Goal: Task Accomplishment & Management: Use online tool/utility

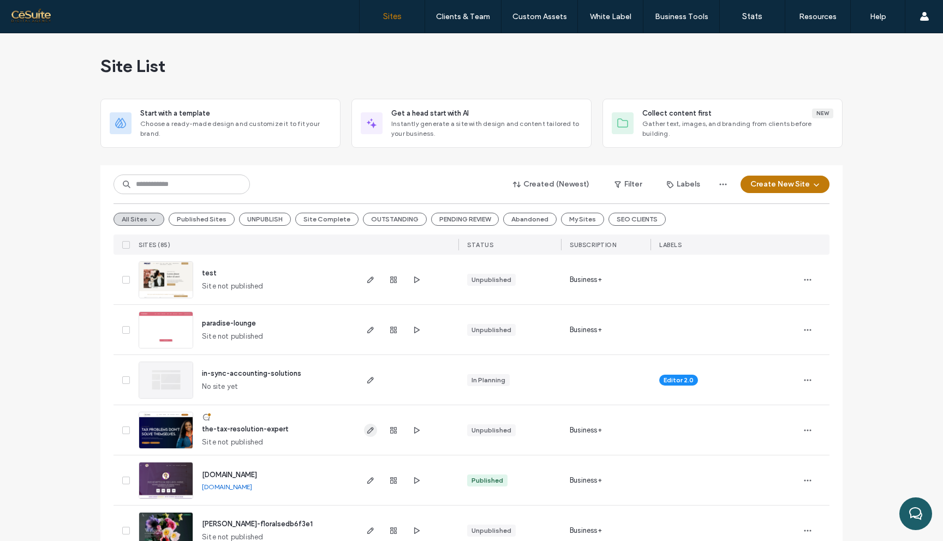
click at [364, 430] on span "button" at bounding box center [370, 430] width 13 height 13
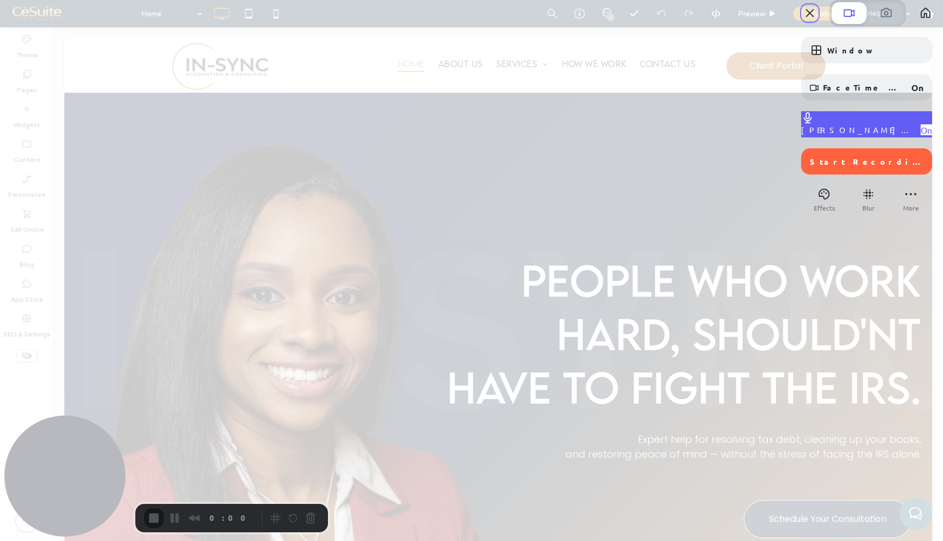
click at [844, 135] on span "Candice Cohen Microphone" at bounding box center [856, 130] width 111 height 10
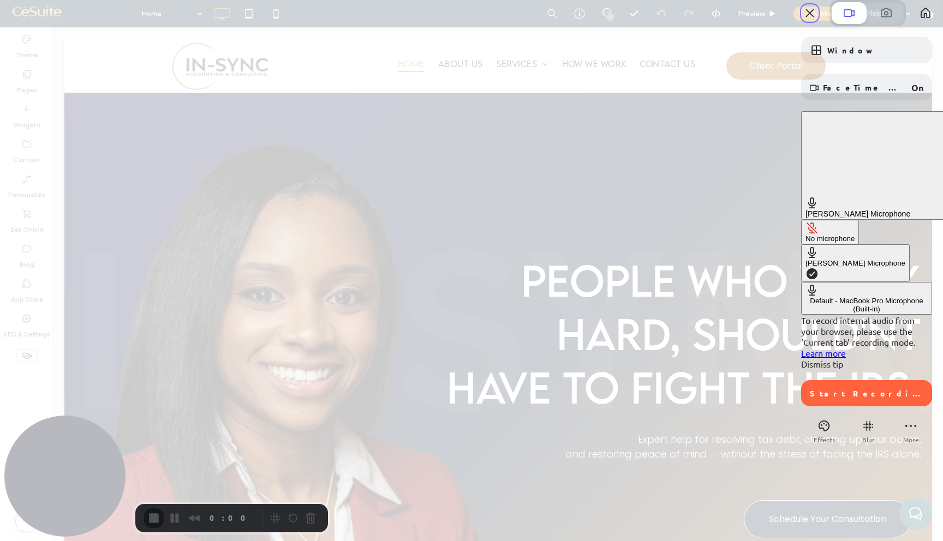
click at [806, 297] on div "Default - MacBook Pro Microphone (Built-in)" at bounding box center [867, 305] width 122 height 16
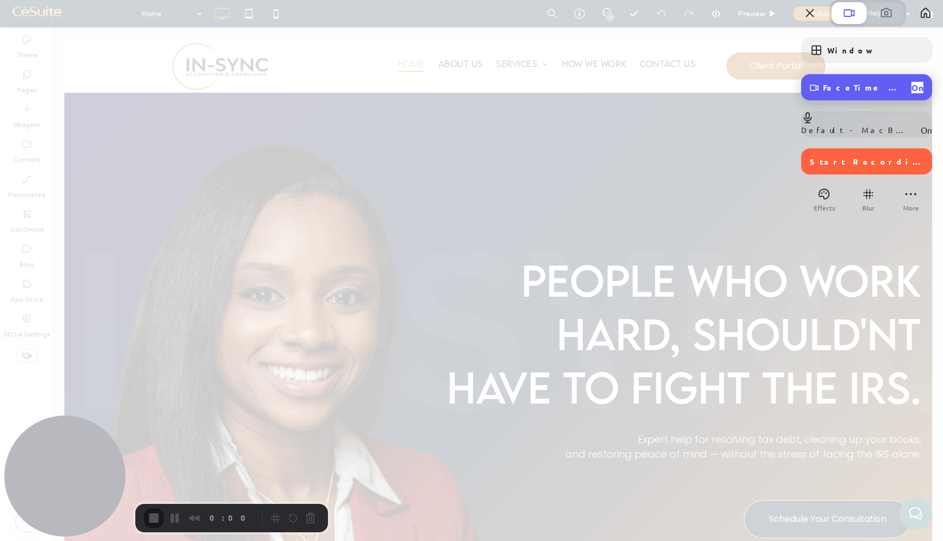
click at [831, 92] on span "FaceTime HD Camera (2C0E:82E3)" at bounding box center [863, 87] width 80 height 10
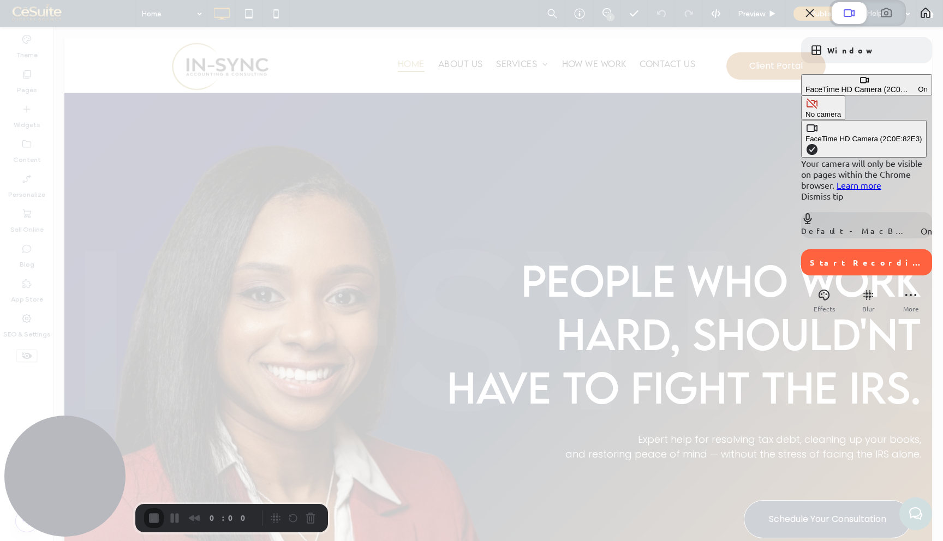
click at [806, 111] on div "No camera" at bounding box center [823, 114] width 35 height 8
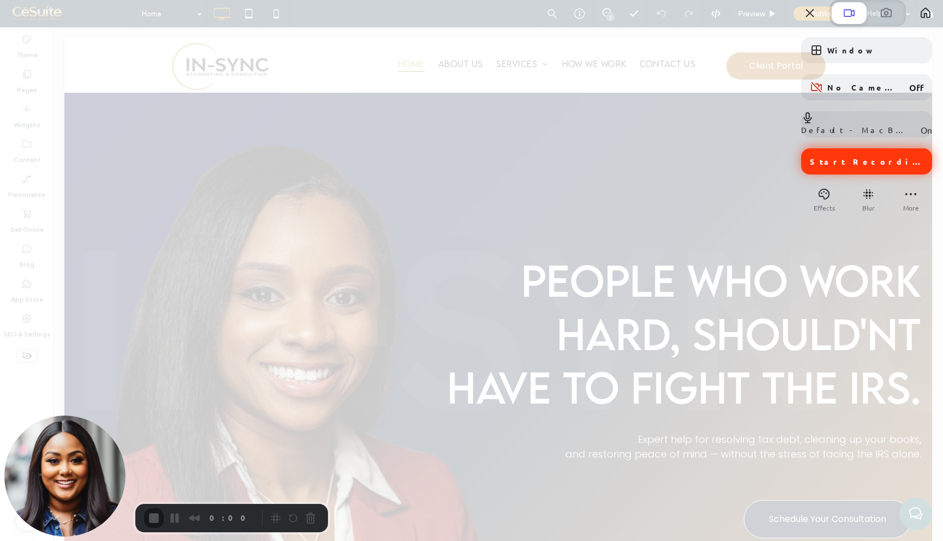
click at [850, 166] on span "Start Recording" at bounding box center [868, 162] width 116 height 10
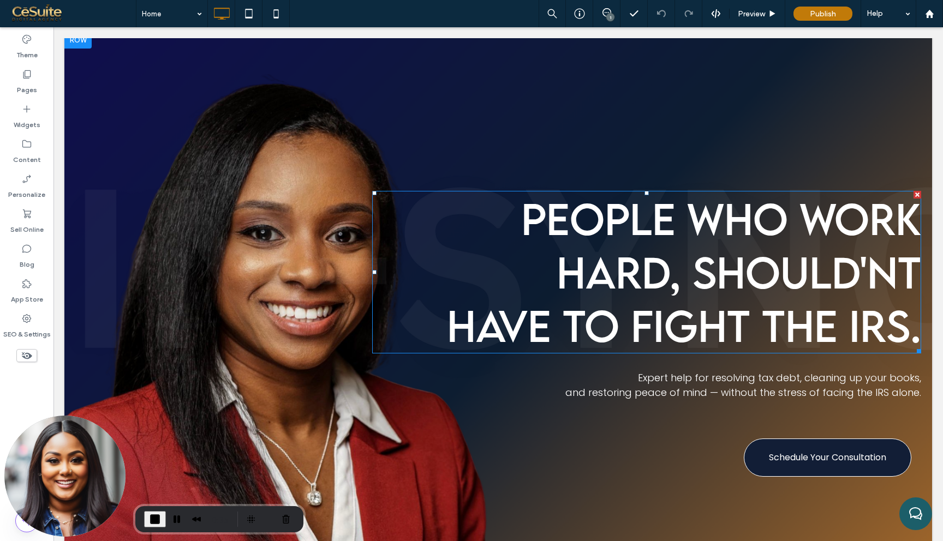
scroll to position [51, 0]
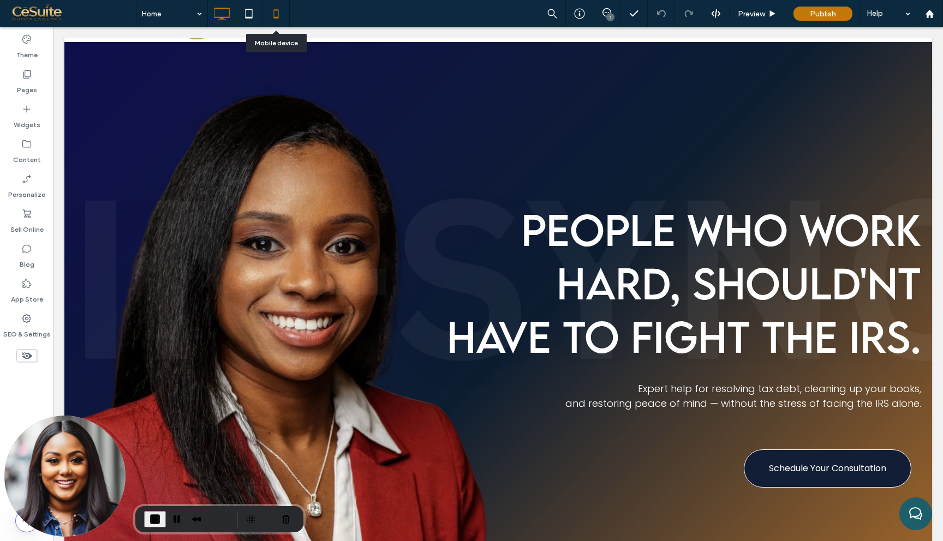
click at [278, 18] on use at bounding box center [275, 13] width 5 height 9
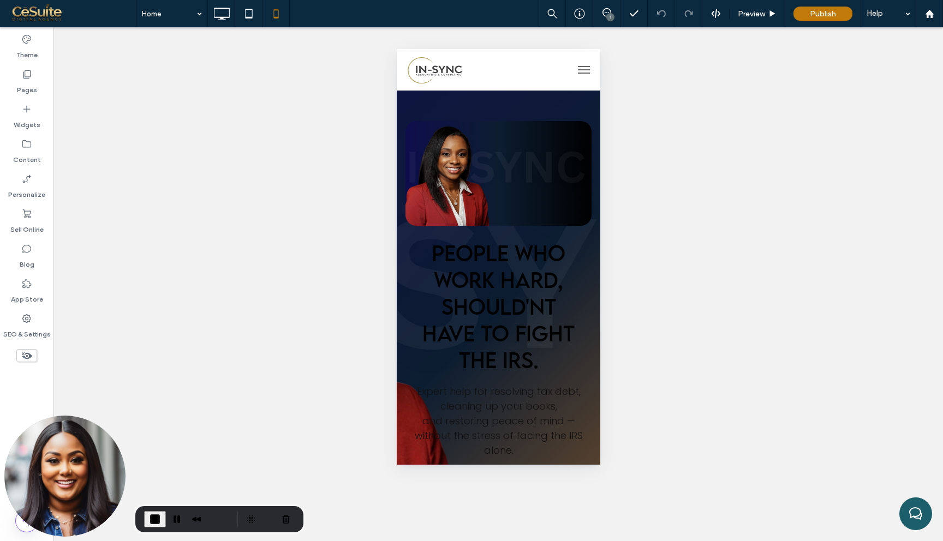
scroll to position [0, 0]
click at [219, 14] on icon at bounding box center [222, 14] width 22 height 22
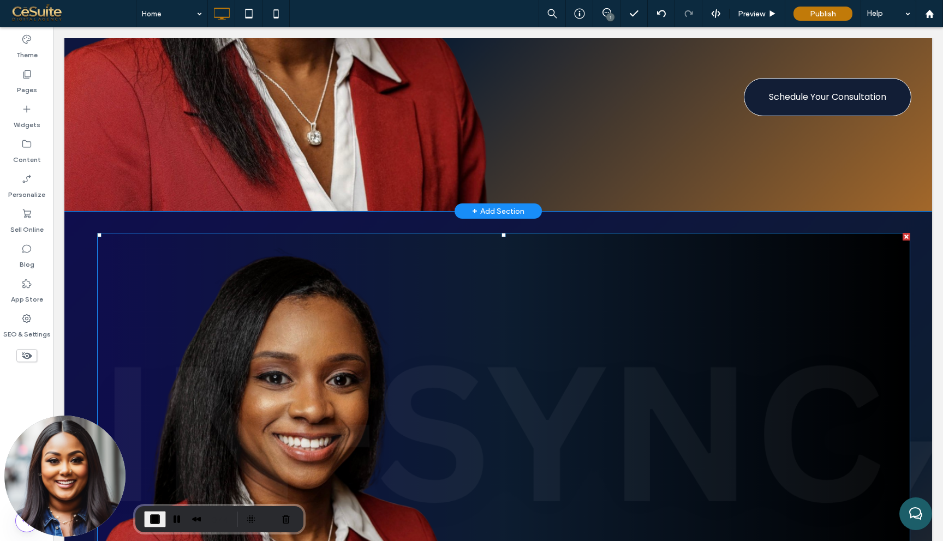
scroll to position [428, 0]
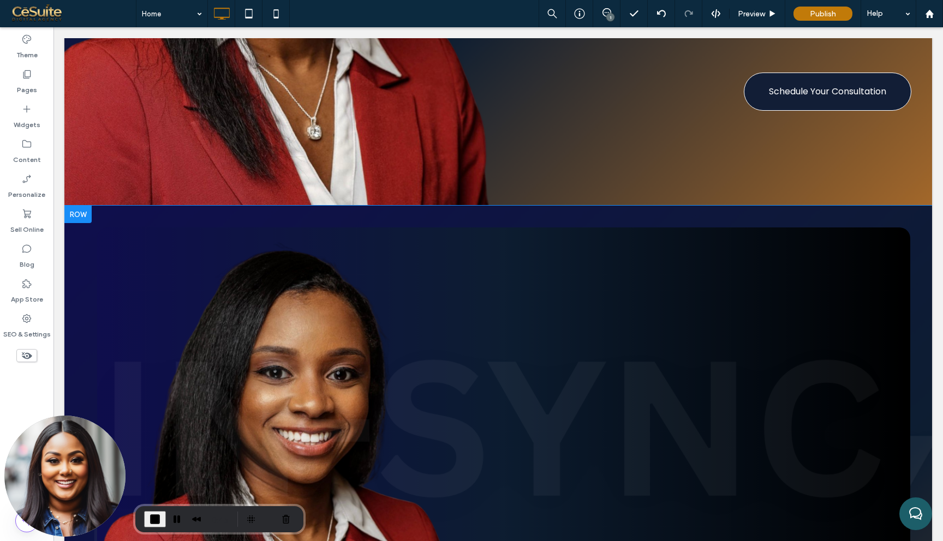
click at [80, 212] on div at bounding box center [77, 214] width 27 height 17
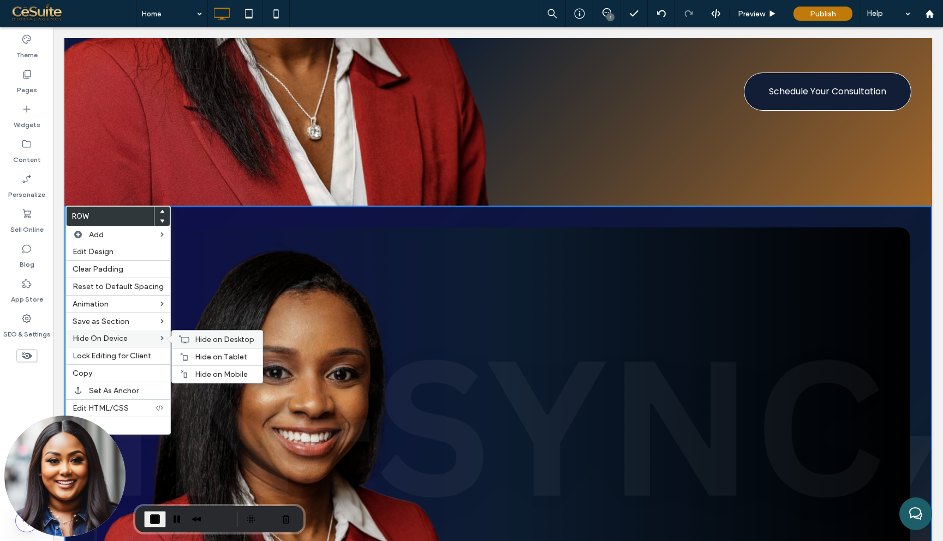
click at [213, 338] on span "Hide on Desktop" at bounding box center [224, 339] width 59 height 9
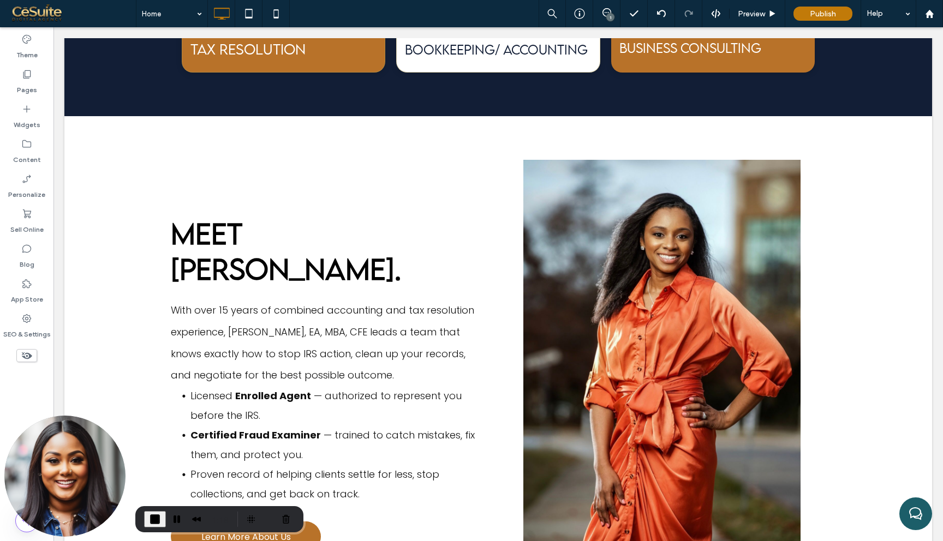
scroll to position [873, 0]
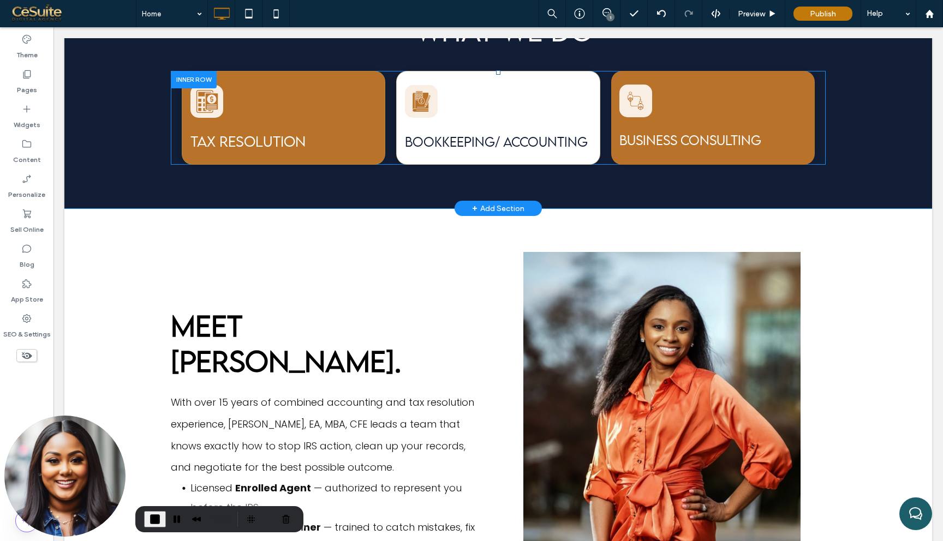
click at [675, 128] on div "BUSINESS CONSULTING Click To Paste" at bounding box center [713, 118] width 204 height 94
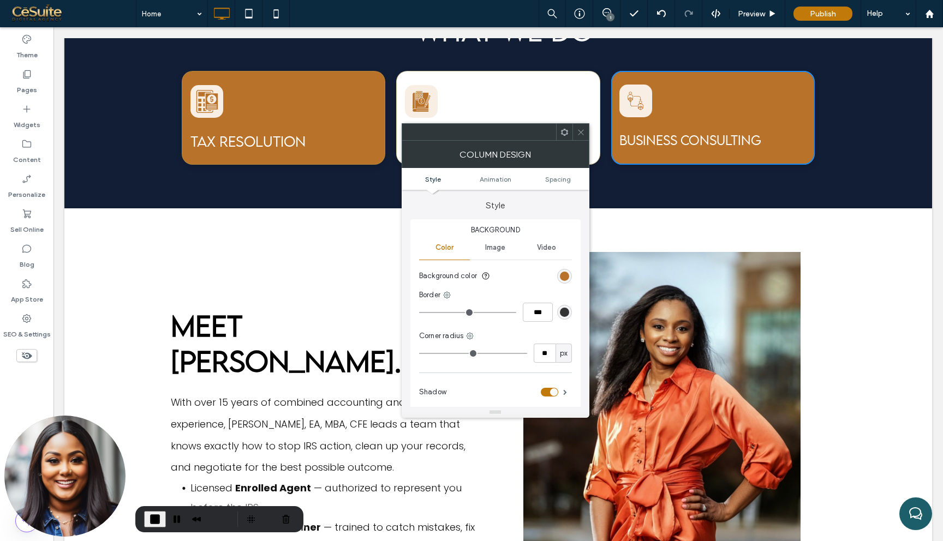
click at [579, 129] on icon at bounding box center [581, 132] width 8 height 8
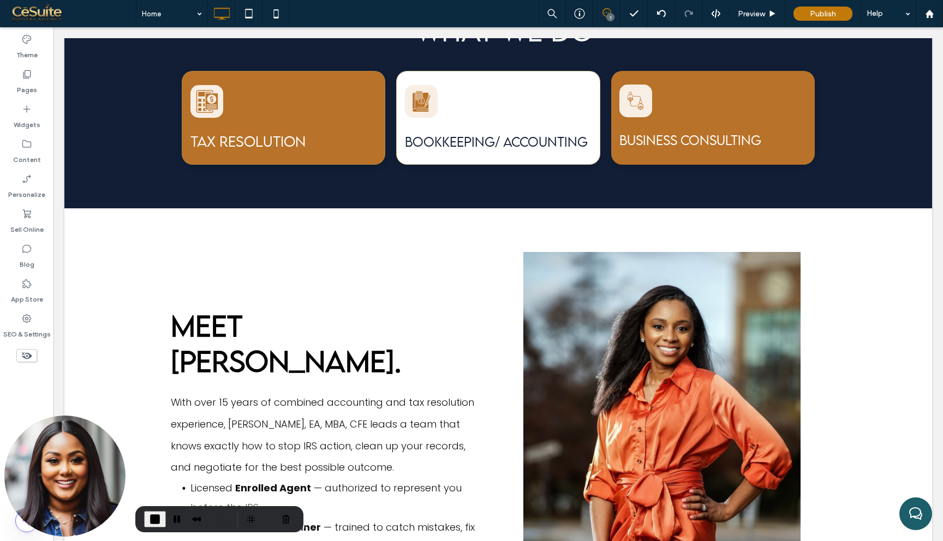
click at [605, 17] on icon at bounding box center [607, 12] width 9 height 9
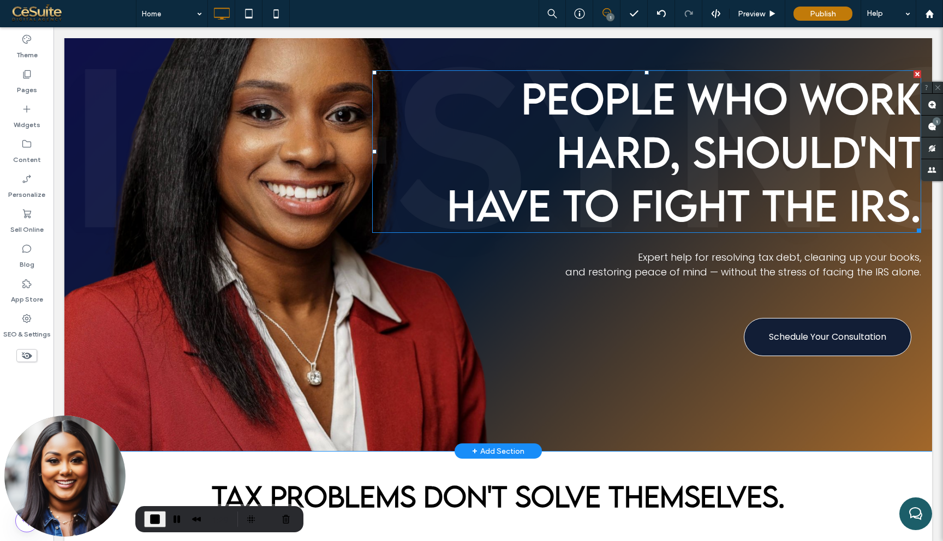
scroll to position [192, 0]
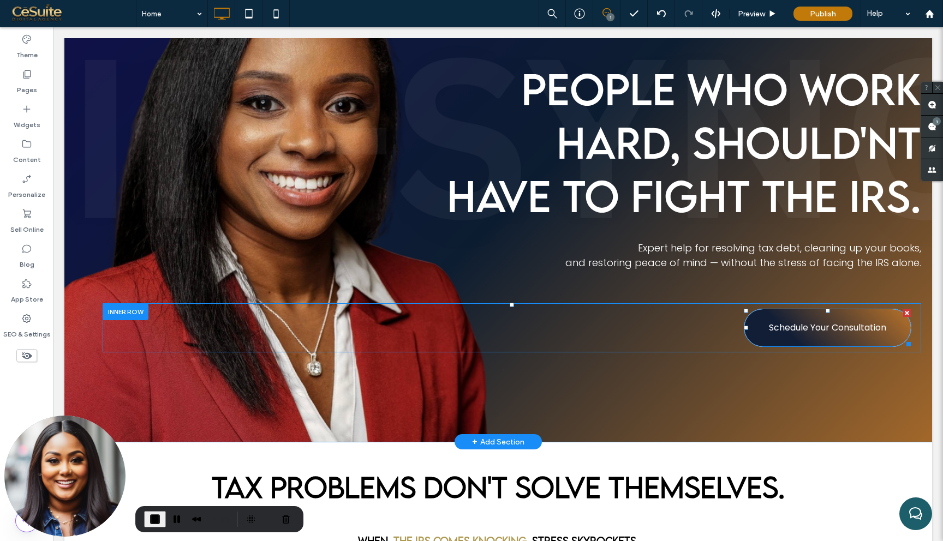
click at [785, 324] on span "Schedule Your Consultation" at bounding box center [827, 327] width 117 height 25
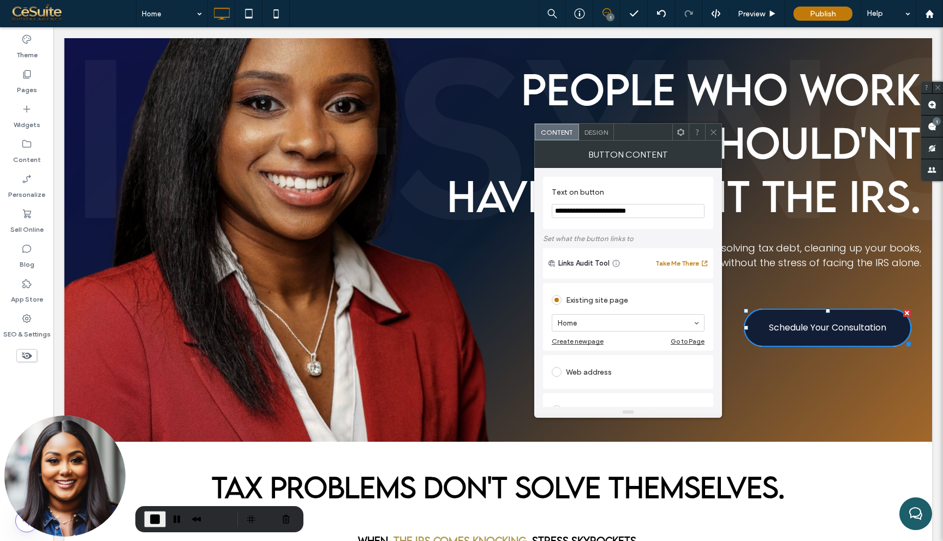
click at [715, 133] on icon at bounding box center [714, 132] width 8 height 8
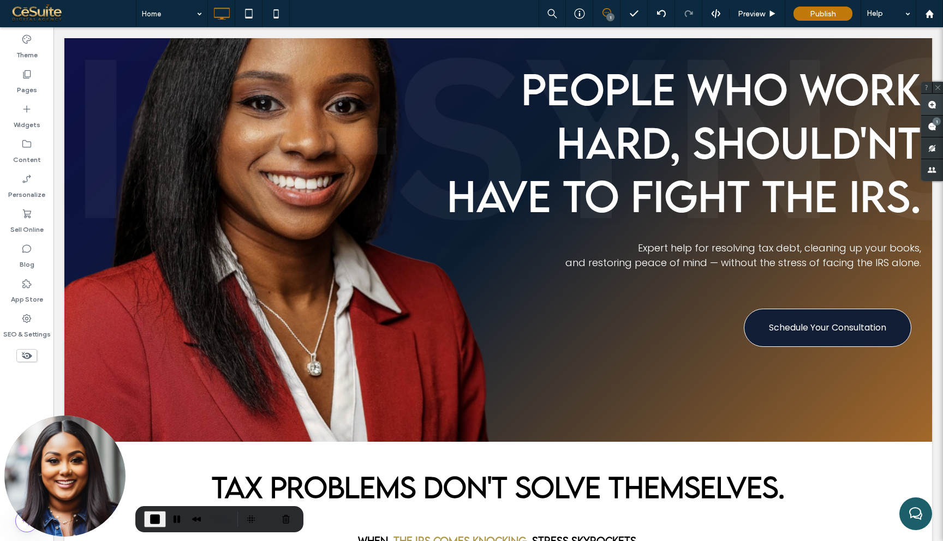
click at [934, 106] on use at bounding box center [932, 104] width 9 height 9
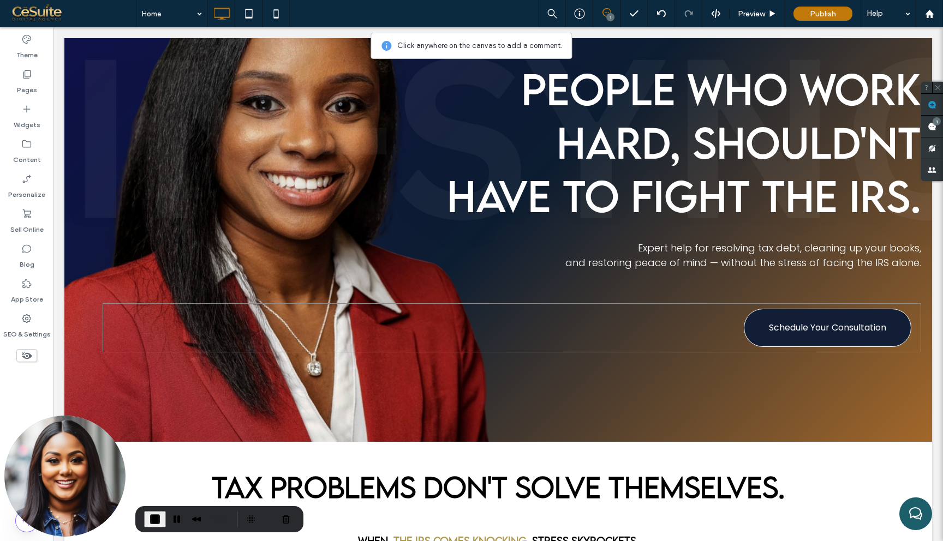
click at [717, 320] on div "Schedule Your Consultation Click To Paste" at bounding box center [512, 327] width 819 height 49
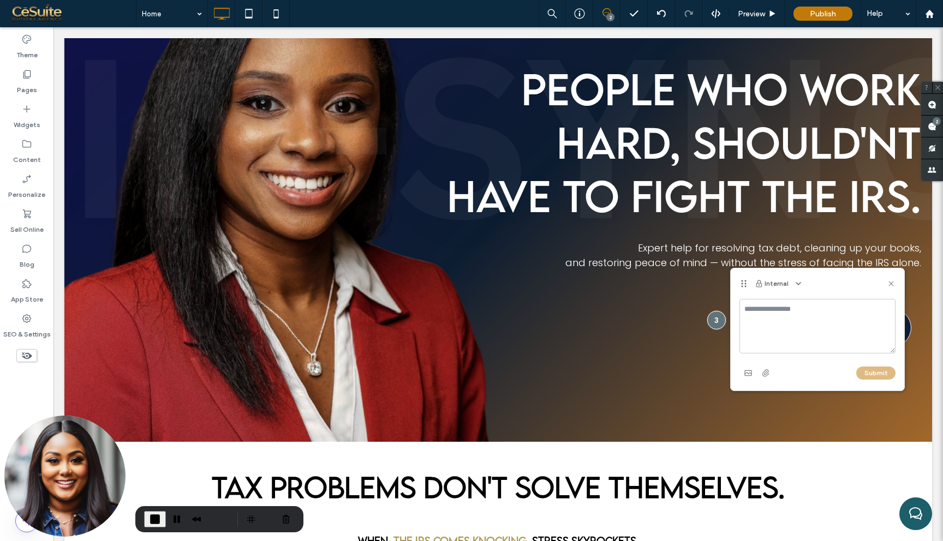
click at [768, 305] on textarea at bounding box center [818, 326] width 156 height 55
type textarea "**********"
click at [751, 373] on use "button" at bounding box center [748, 373] width 7 height 5
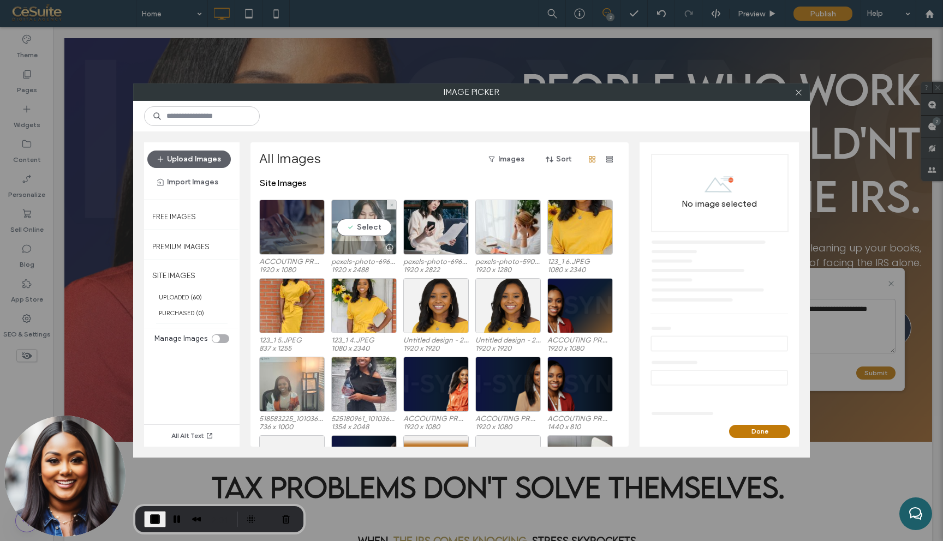
click at [383, 243] on div at bounding box center [390, 247] width 14 height 9
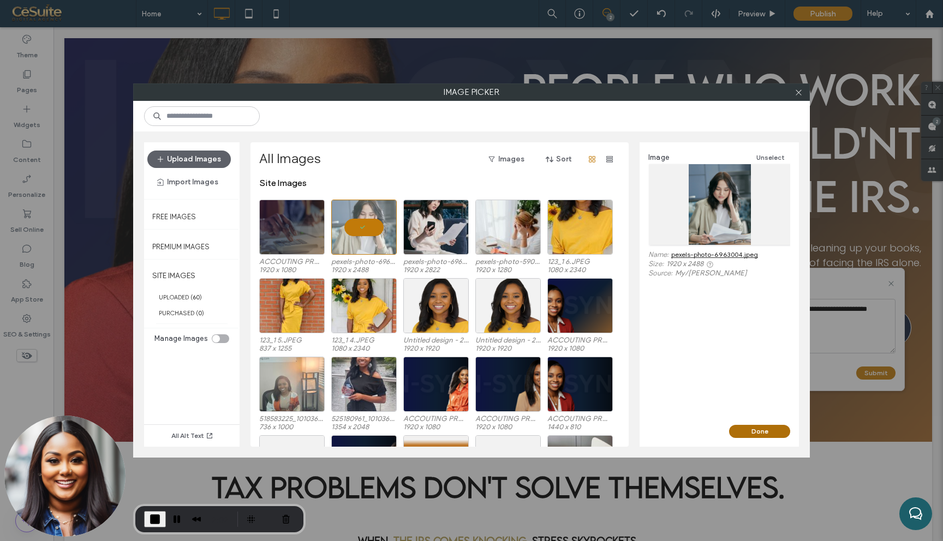
click at [754, 429] on button "Done" at bounding box center [759, 431] width 61 height 13
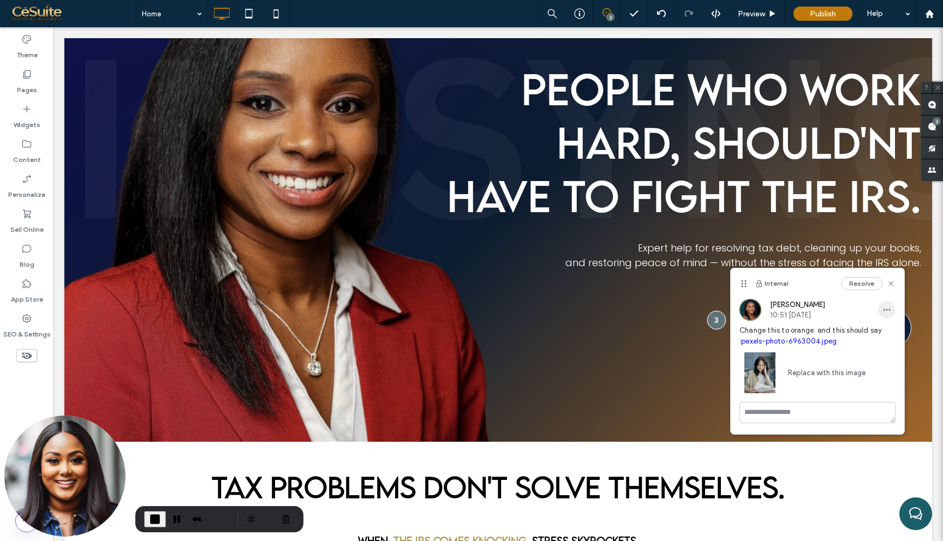
click at [883, 311] on icon "button" at bounding box center [887, 310] width 9 height 9
click at [842, 306] on div "CC Candice Cohen 10:51 Aug 14 2025" at bounding box center [818, 310] width 156 height 22
click at [811, 415] on textarea at bounding box center [818, 412] width 156 height 21
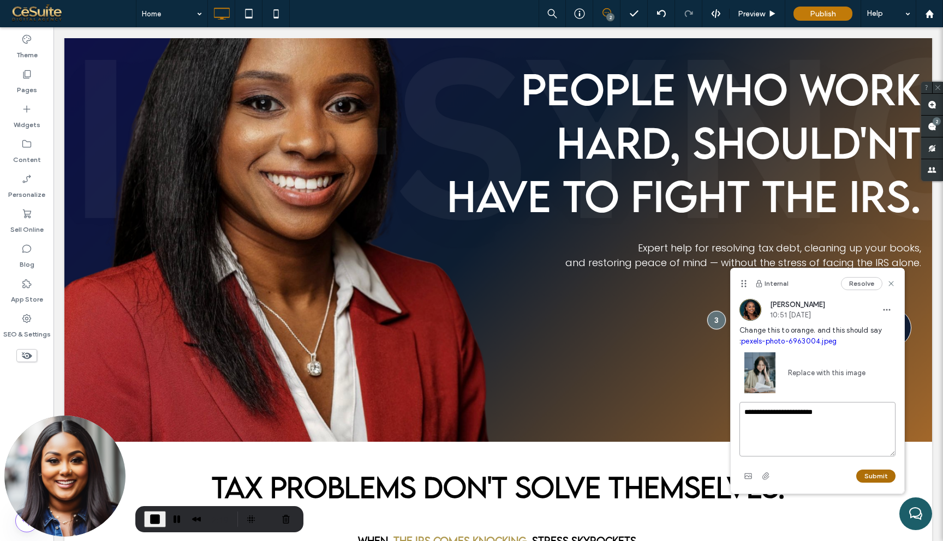
type textarea "**********"
click at [873, 481] on button "Submit" at bounding box center [875, 476] width 39 height 13
click at [608, 16] on div "2" at bounding box center [610, 17] width 8 height 8
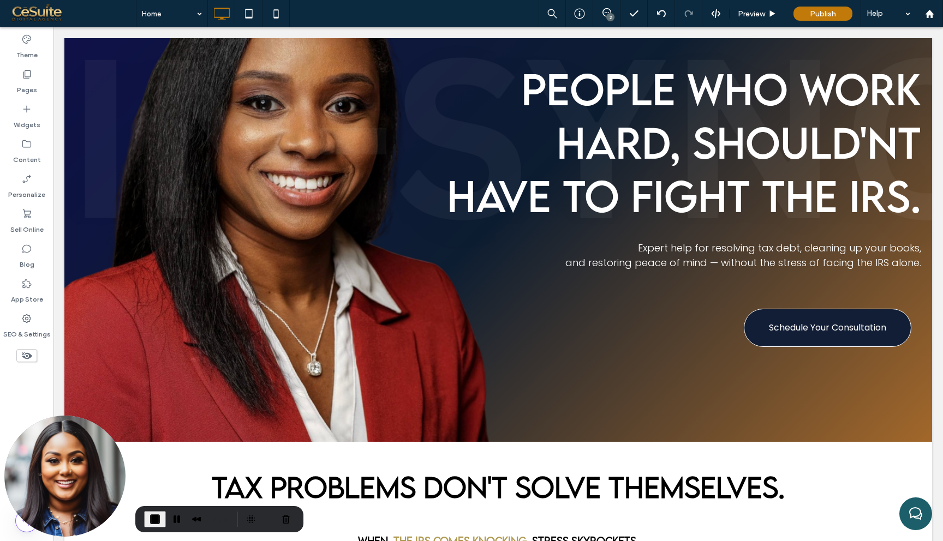
click at [610, 20] on div "2" at bounding box center [610, 17] width 8 height 8
click at [934, 126] on span at bounding box center [932, 126] width 22 height 21
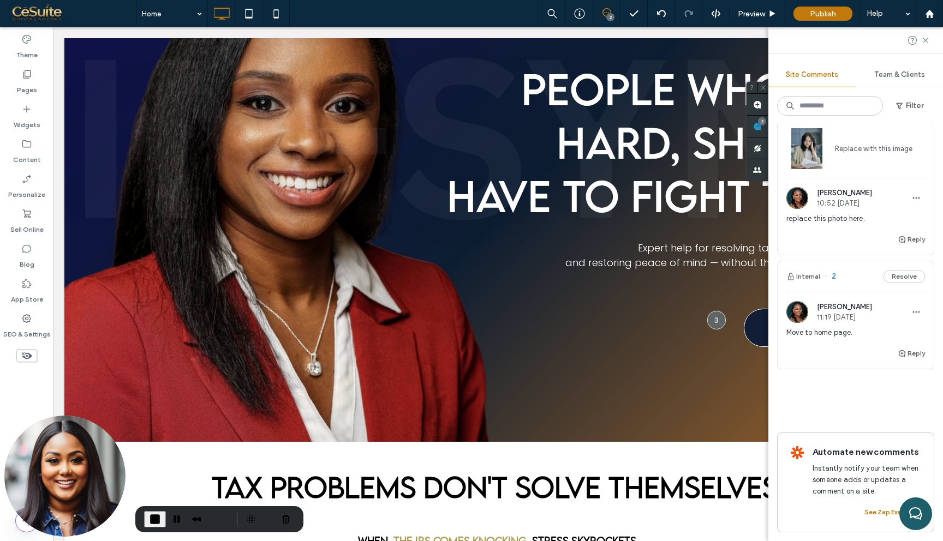
scroll to position [0, 0]
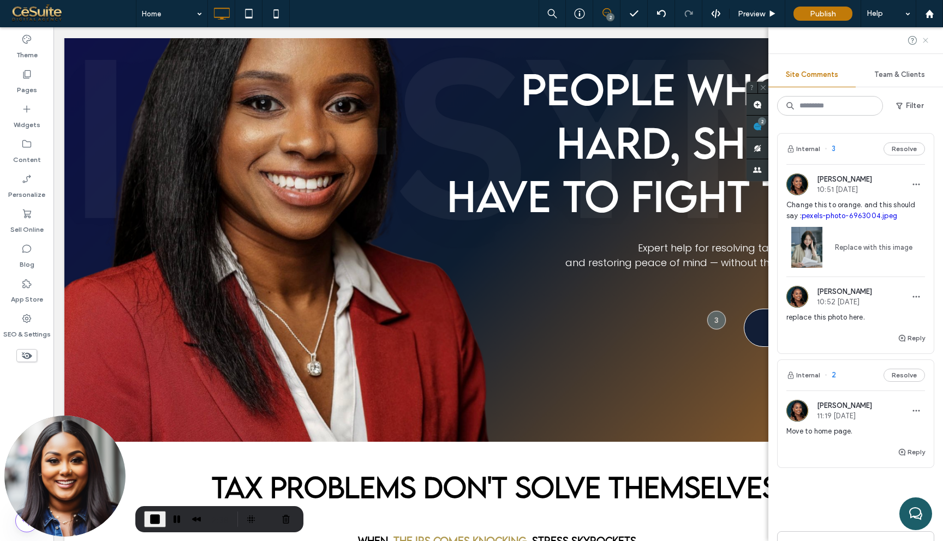
click at [926, 40] on use at bounding box center [925, 40] width 5 height 5
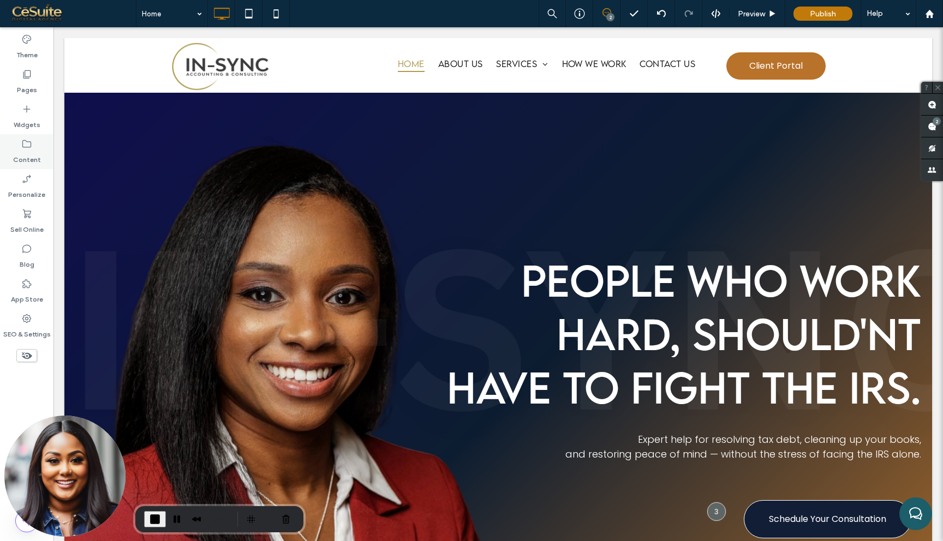
click at [27, 152] on label "Content" at bounding box center [27, 157] width 28 height 15
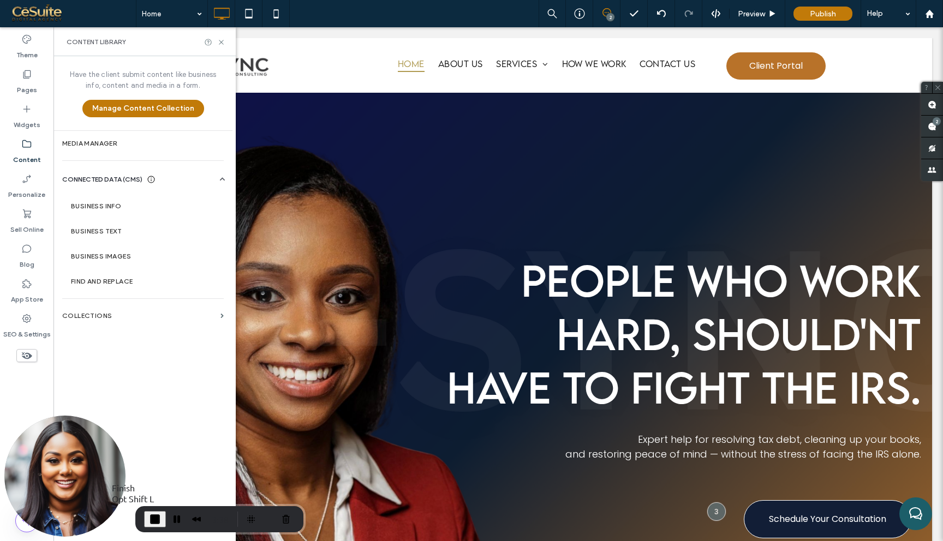
click at [150, 515] on span "End Recording" at bounding box center [154, 519] width 13 height 13
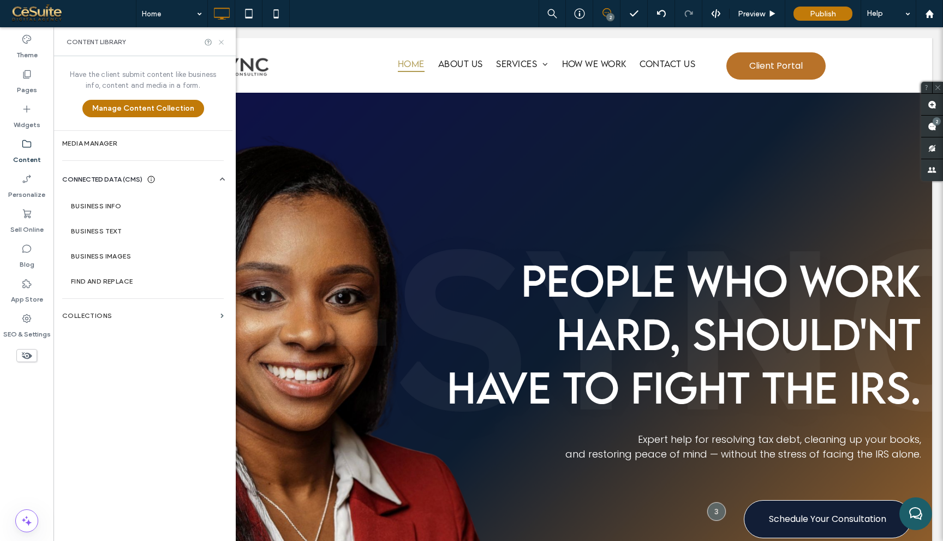
click at [218, 44] on icon at bounding box center [221, 42] width 8 height 8
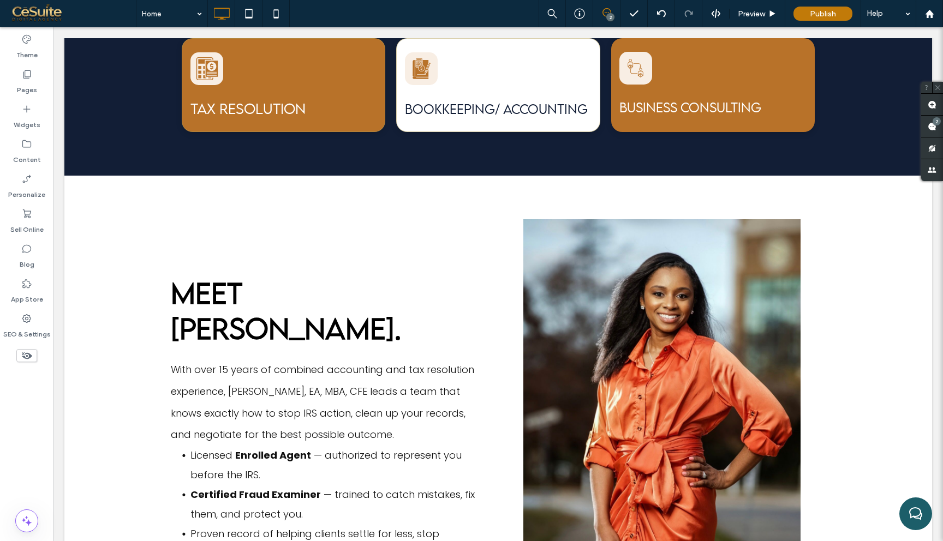
scroll to position [1021, 0]
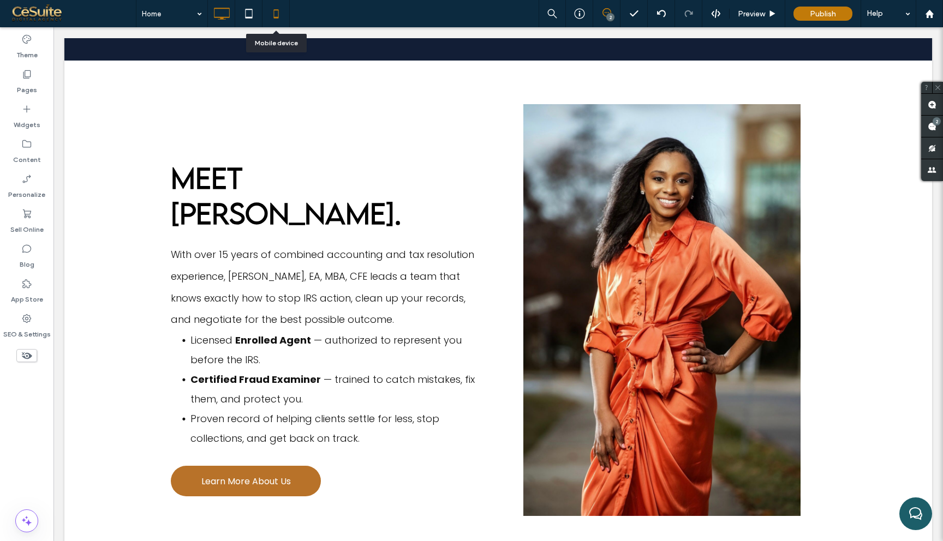
click at [276, 17] on use at bounding box center [275, 13] width 5 height 9
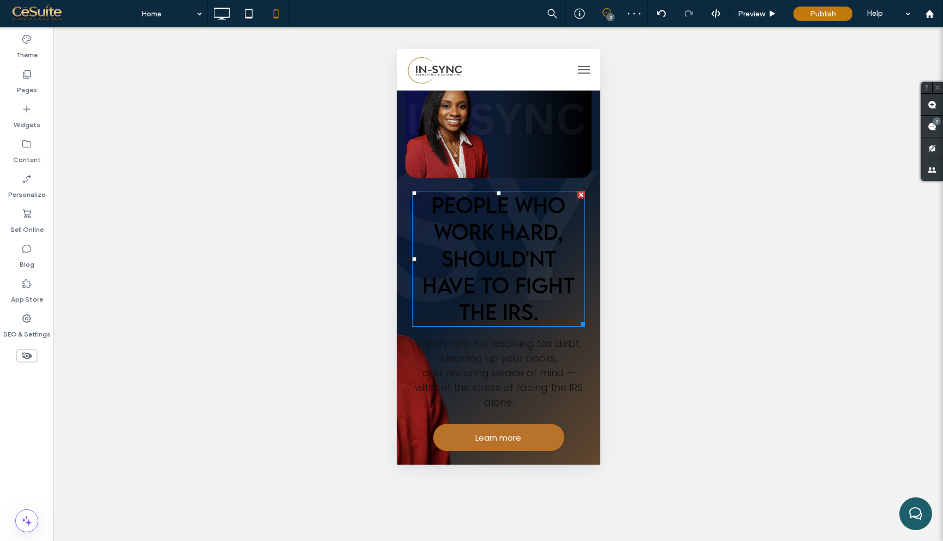
scroll to position [0, 0]
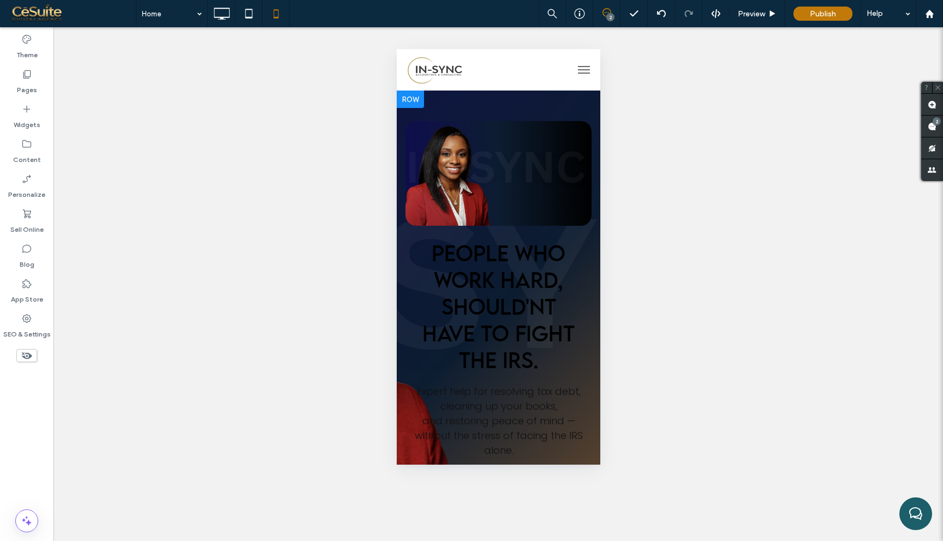
click at [404, 116] on div "PEOPLE WHO WORK HARD, SHOULD'NT HAVE TO FIGHT THE IRS. Expert help for resolvin…" at bounding box center [498, 310] width 204 height 439
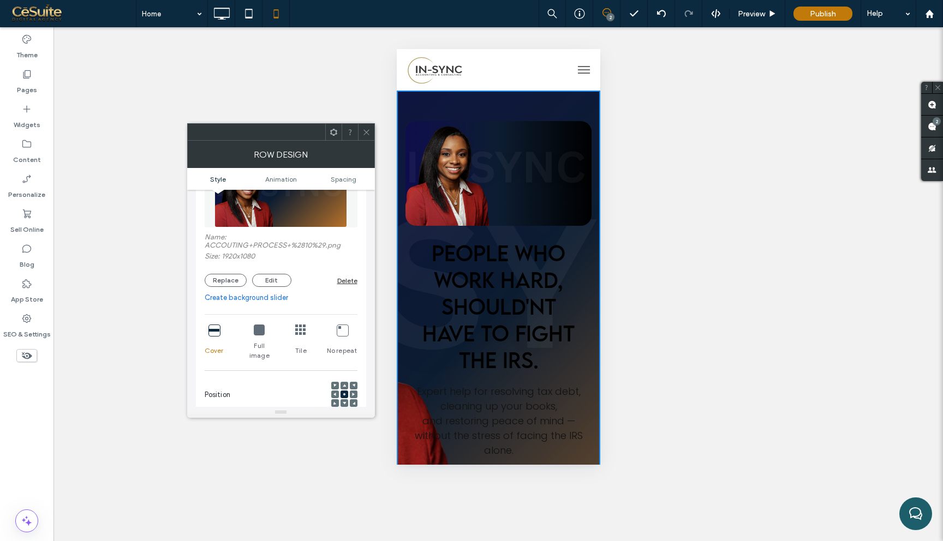
scroll to position [126, 0]
click at [354, 389] on icon at bounding box center [353, 390] width 3 height 3
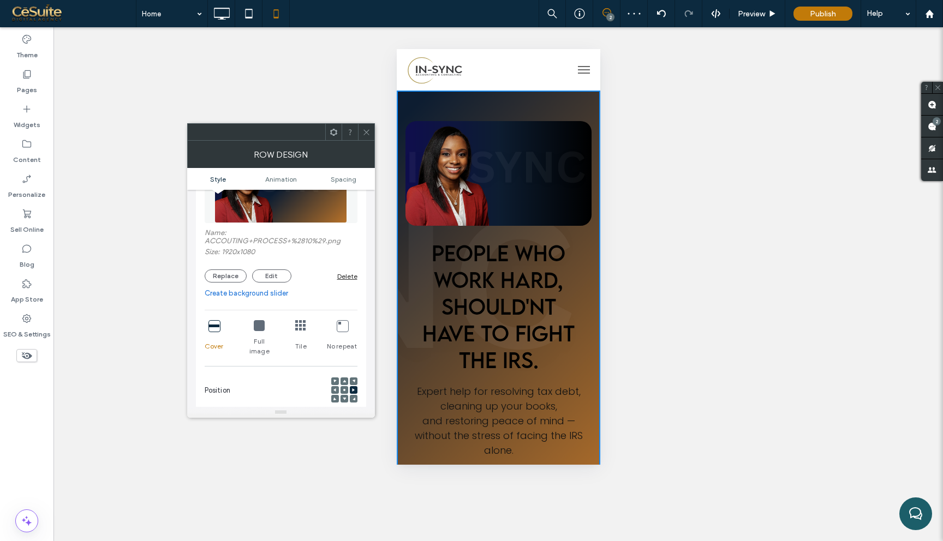
click at [343, 389] on use at bounding box center [344, 390] width 2 height 2
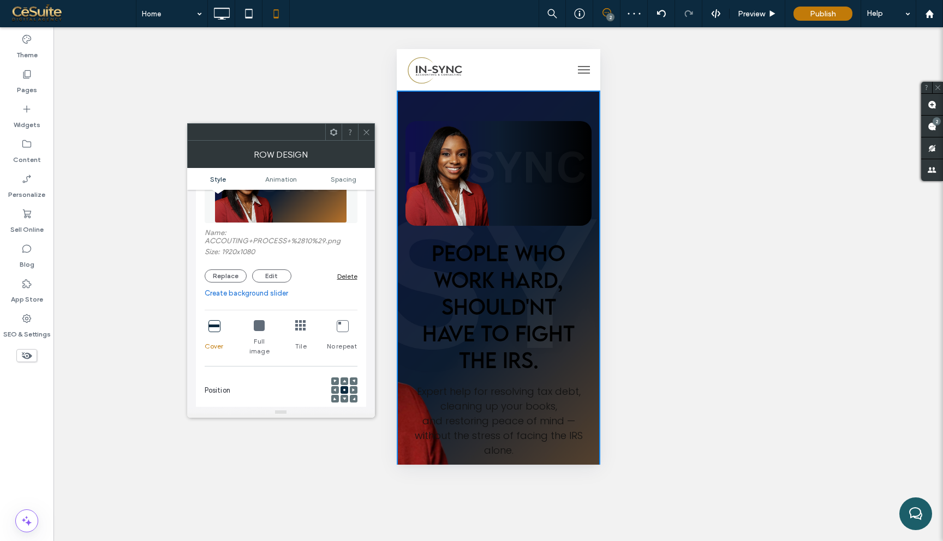
click at [337, 386] on div at bounding box center [335, 390] width 8 height 8
click at [334, 389] on use at bounding box center [335, 390] width 3 height 3
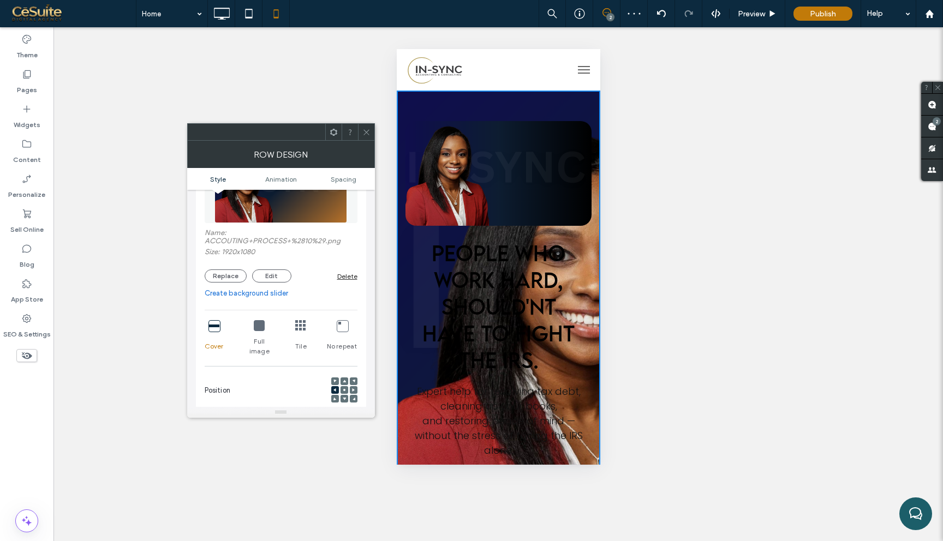
click at [354, 389] on icon at bounding box center [353, 390] width 3 height 3
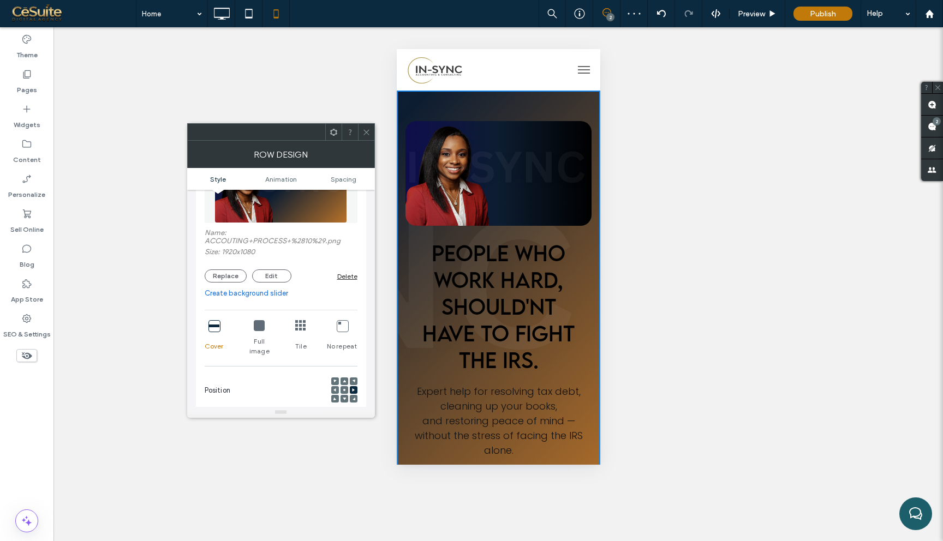
click at [367, 130] on icon at bounding box center [366, 132] width 8 height 8
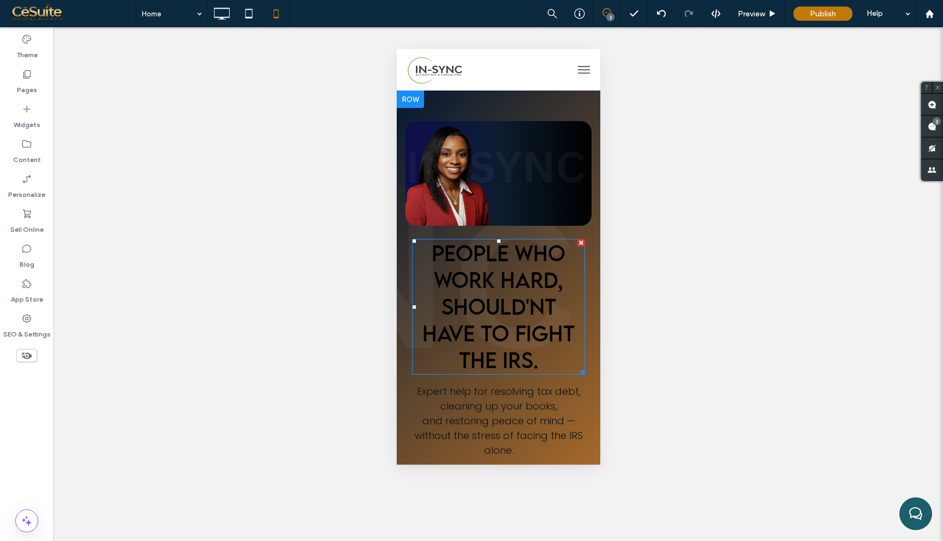
click at [490, 284] on span "PEOPLE WHO WORK HARD, SHOULD'NT" at bounding box center [498, 280] width 134 height 80
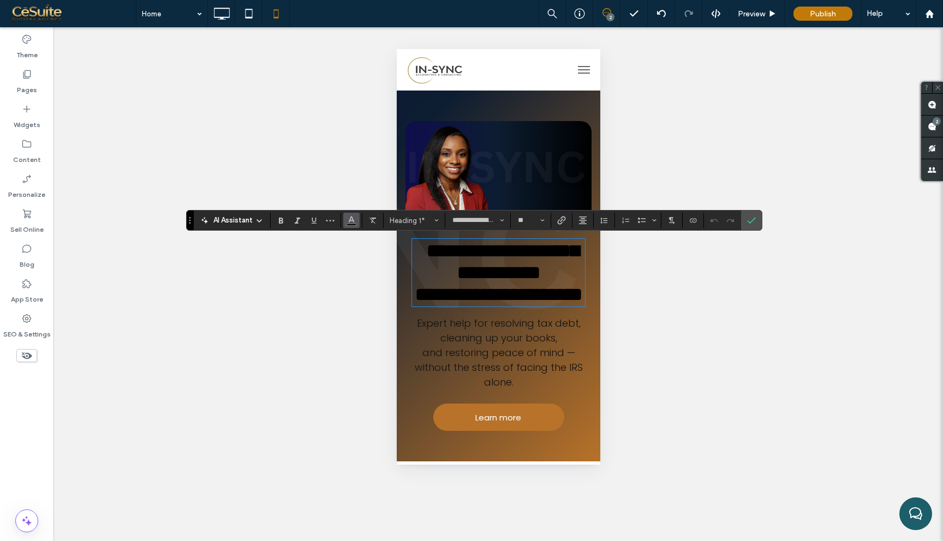
click at [359, 221] on button "Color" at bounding box center [351, 220] width 16 height 15
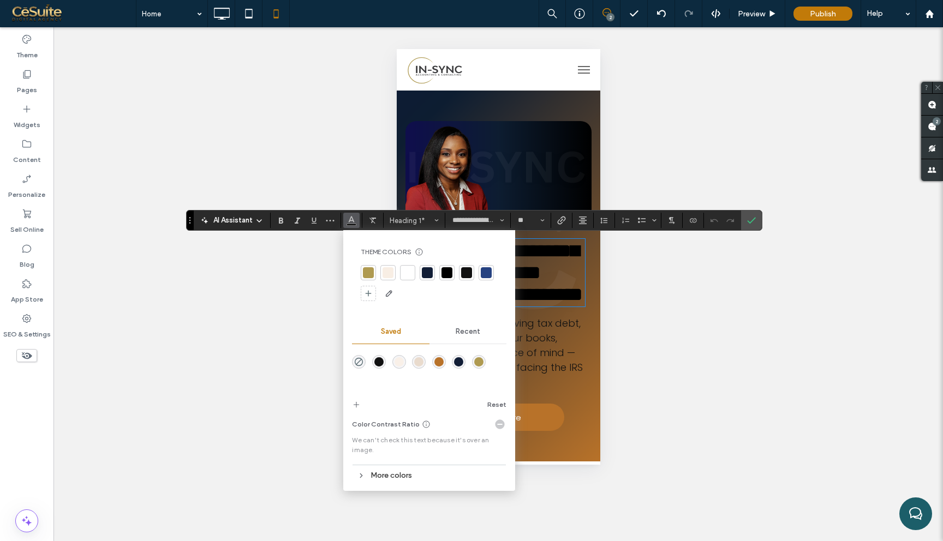
click at [409, 272] on div at bounding box center [407, 272] width 11 height 11
click at [754, 221] on icon "Confirm" at bounding box center [751, 220] width 9 height 9
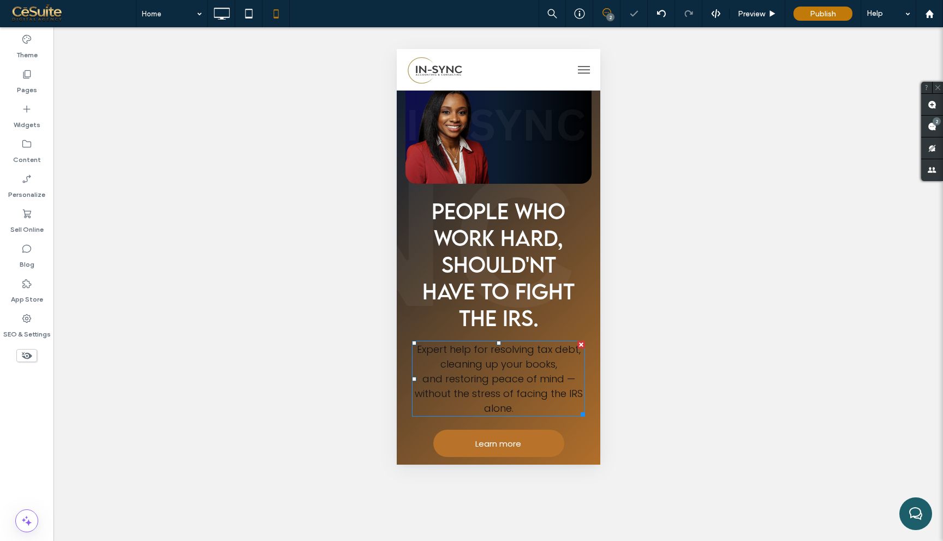
scroll to position [49, 0]
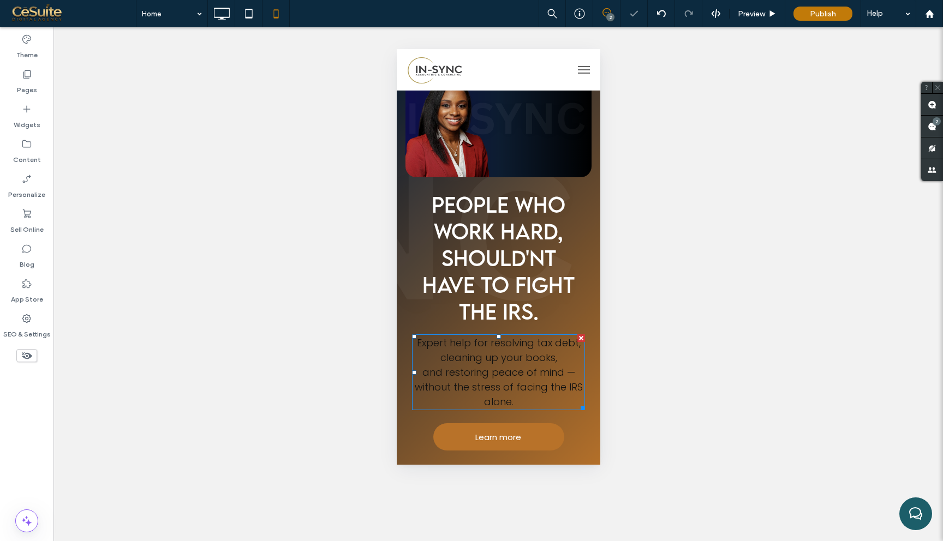
click at [494, 372] on span "and restoring peace of mind — without the stress of facing the IRS alone." at bounding box center [498, 387] width 168 height 43
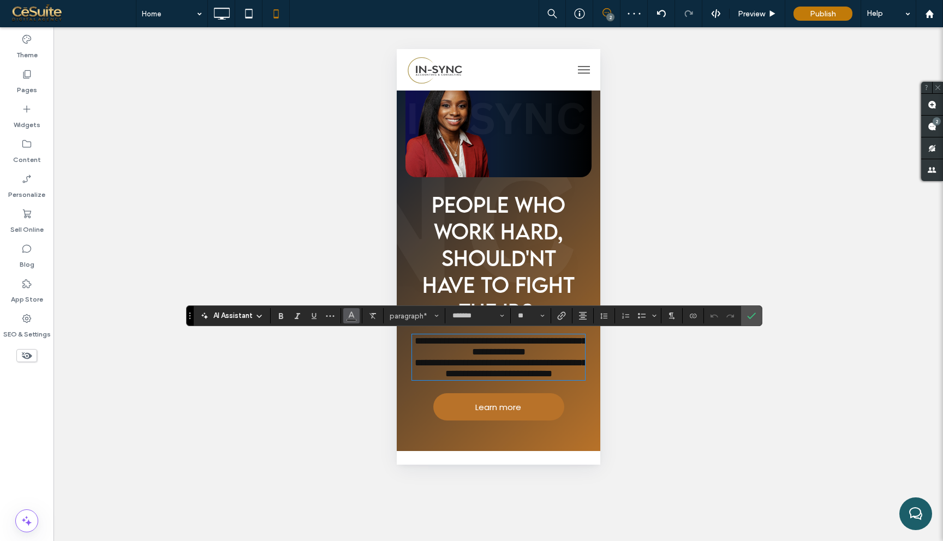
click at [356, 315] on button "Color" at bounding box center [351, 315] width 16 height 15
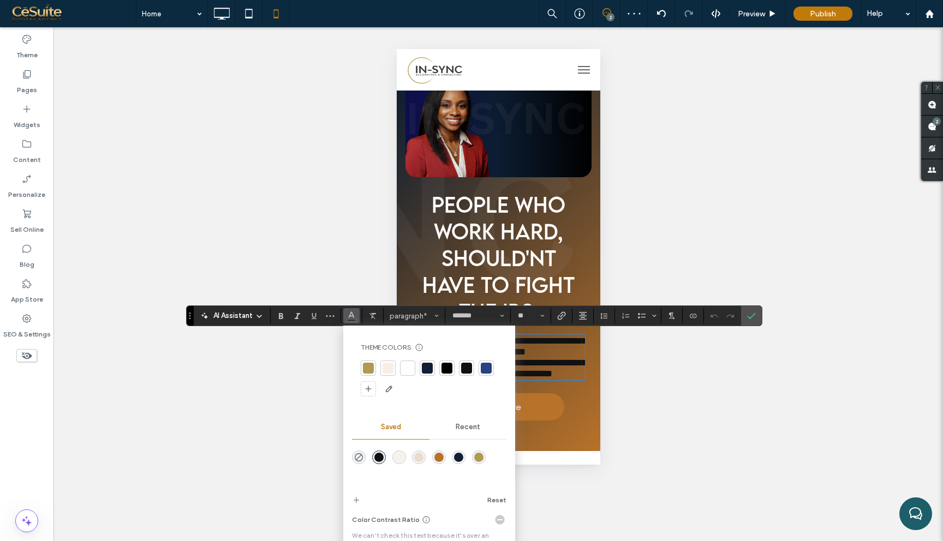
click at [408, 364] on div at bounding box center [407, 368] width 11 height 11
click at [757, 314] on label "Confirm" at bounding box center [751, 316] width 16 height 20
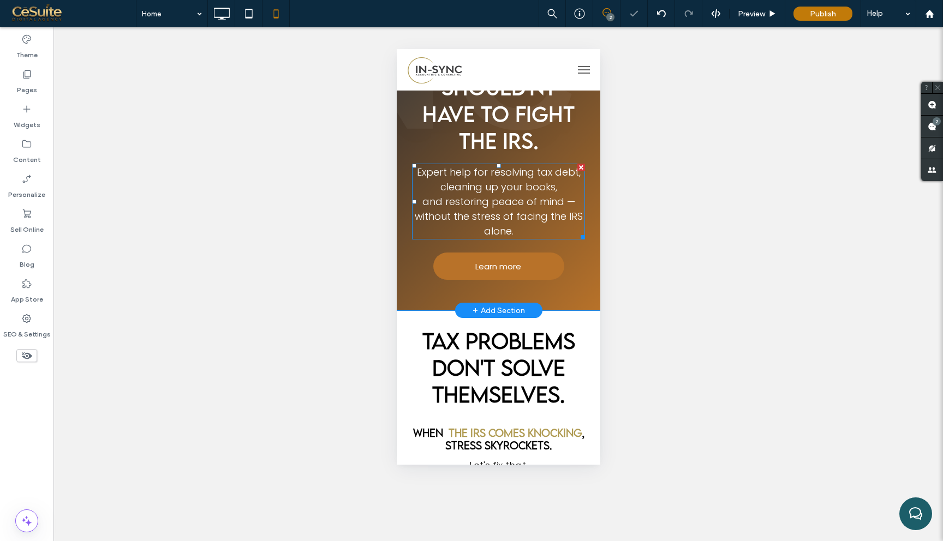
scroll to position [254, 0]
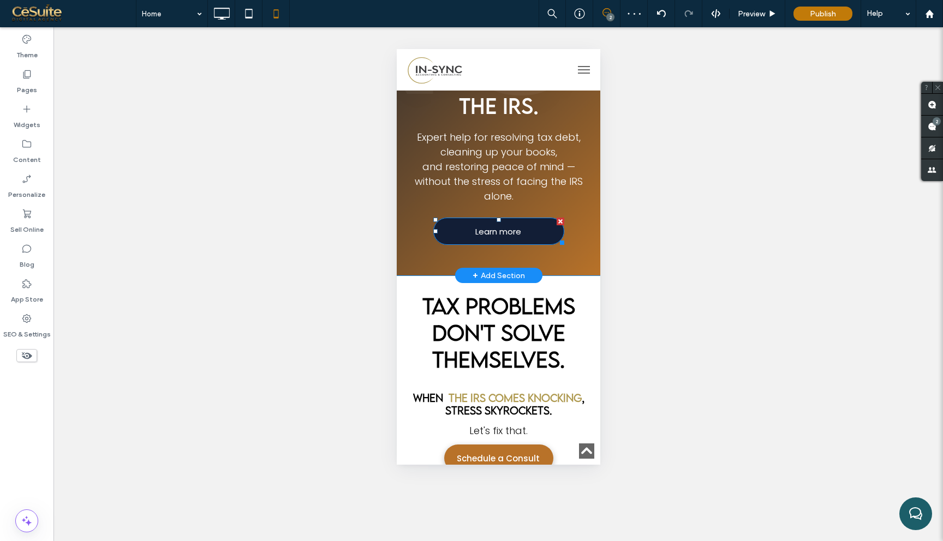
click at [540, 237] on link "Learn more" at bounding box center [498, 231] width 131 height 27
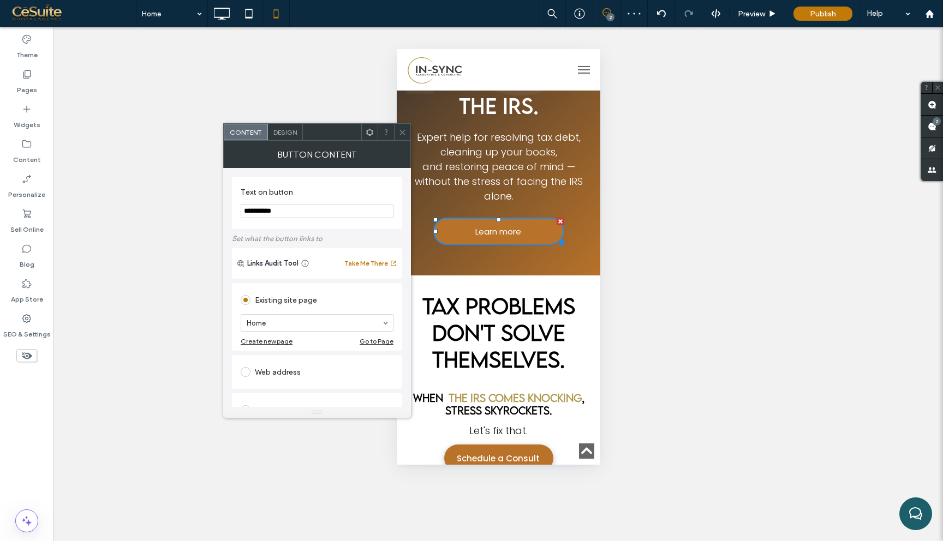
click at [278, 133] on span "Design" at bounding box center [284, 132] width 23 height 8
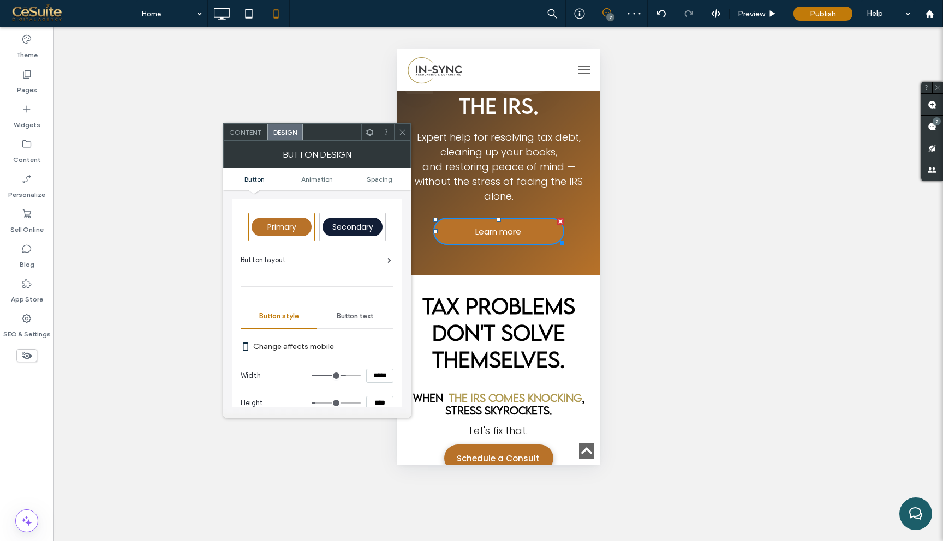
click at [350, 235] on div "Secondary" at bounding box center [353, 227] width 60 height 19
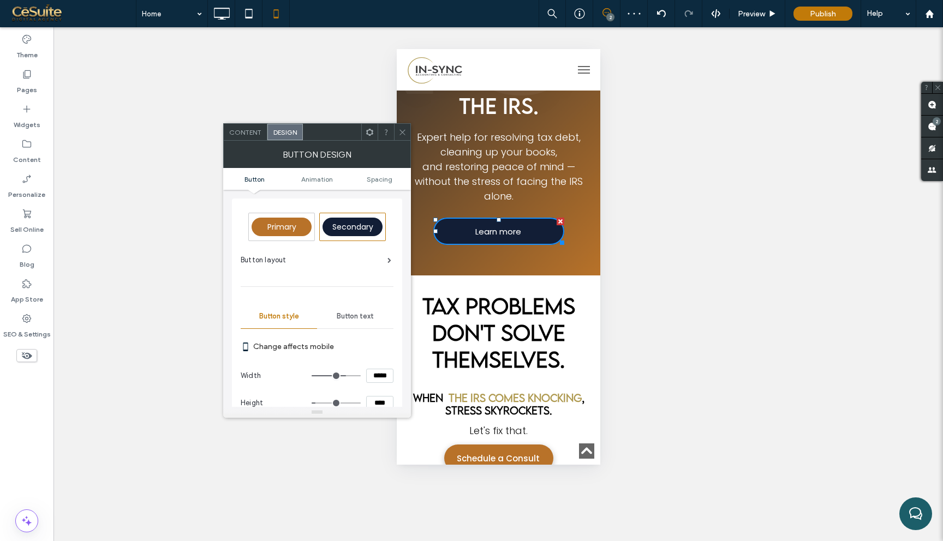
click at [405, 134] on use at bounding box center [402, 131] width 5 height 5
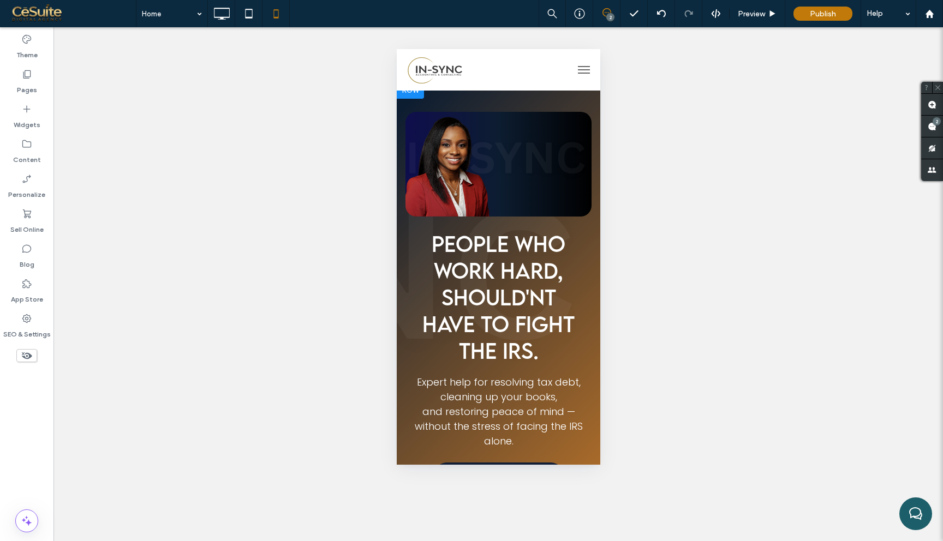
scroll to position [0, 0]
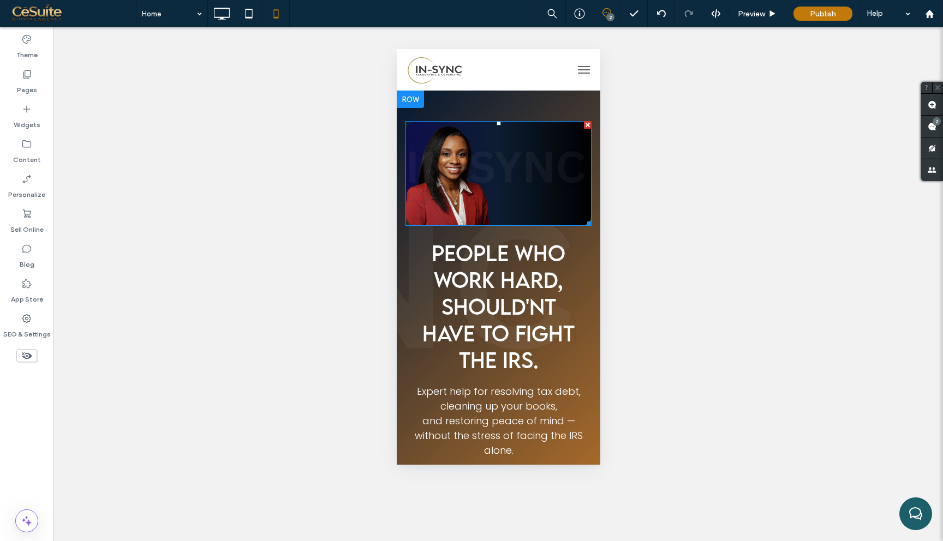
click at [566, 197] on img at bounding box center [498, 173] width 186 height 105
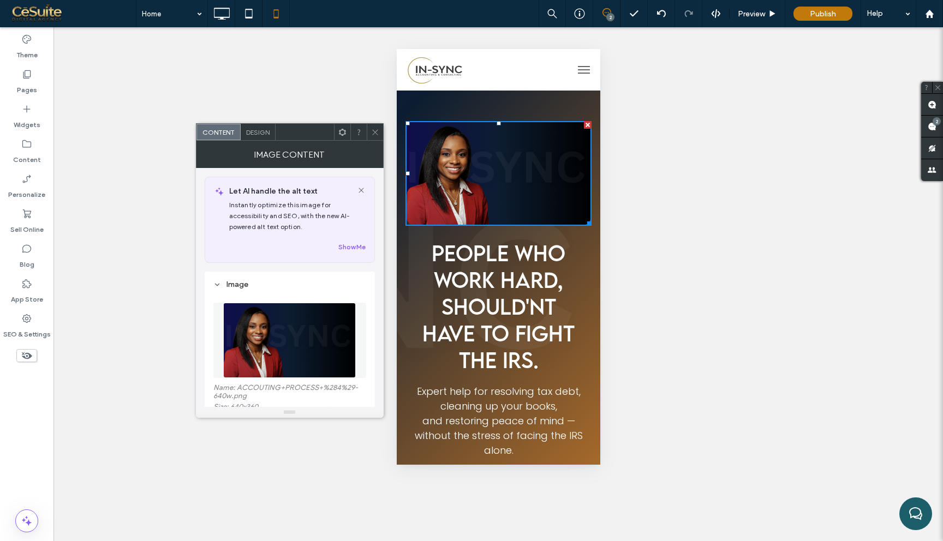
click at [344, 132] on use at bounding box center [341, 131] width 7 height 7
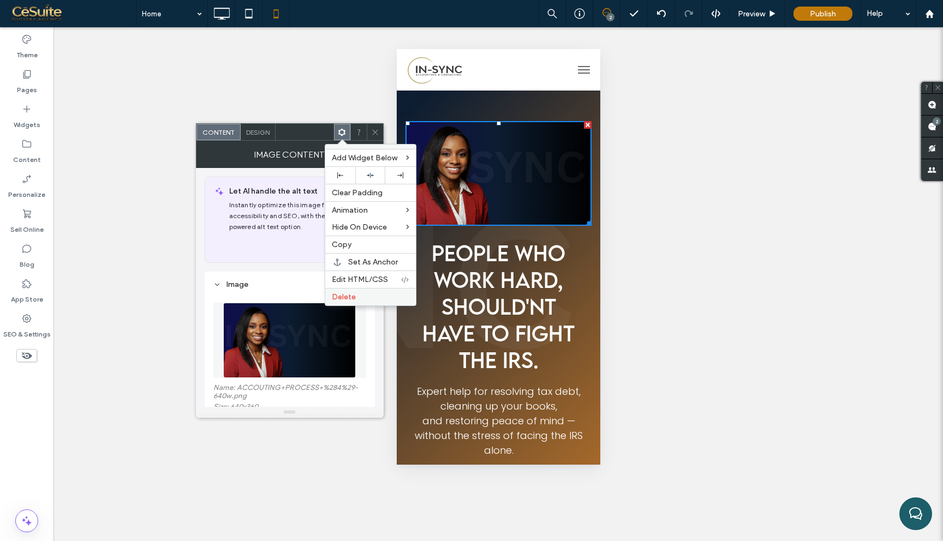
click at [365, 294] on label "Delete" at bounding box center [371, 297] width 78 height 9
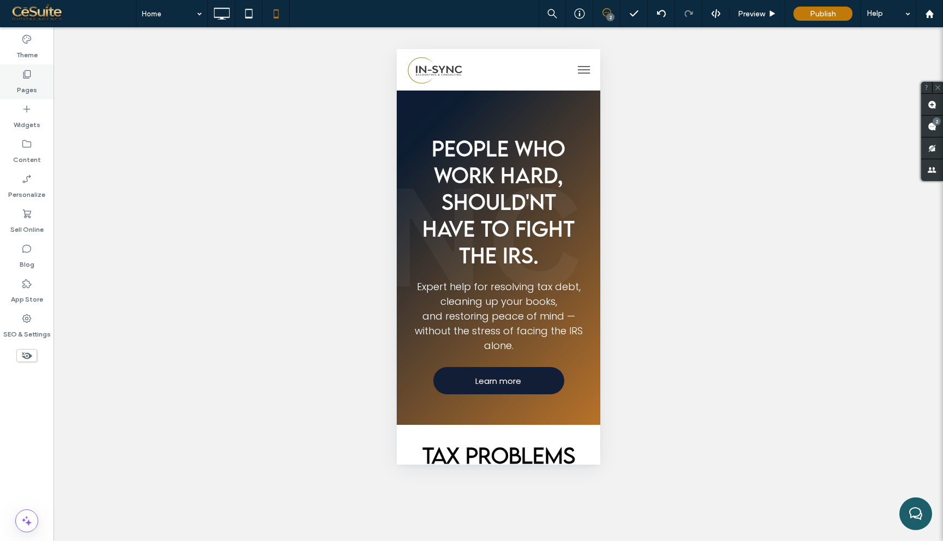
click at [34, 69] on div "Pages" at bounding box center [26, 81] width 53 height 35
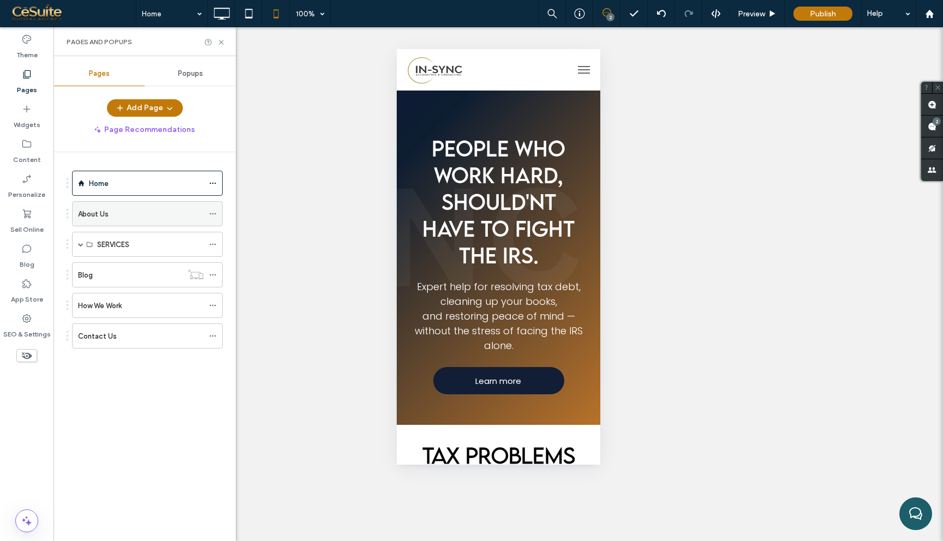
click at [120, 207] on div "About Us" at bounding box center [141, 214] width 126 height 24
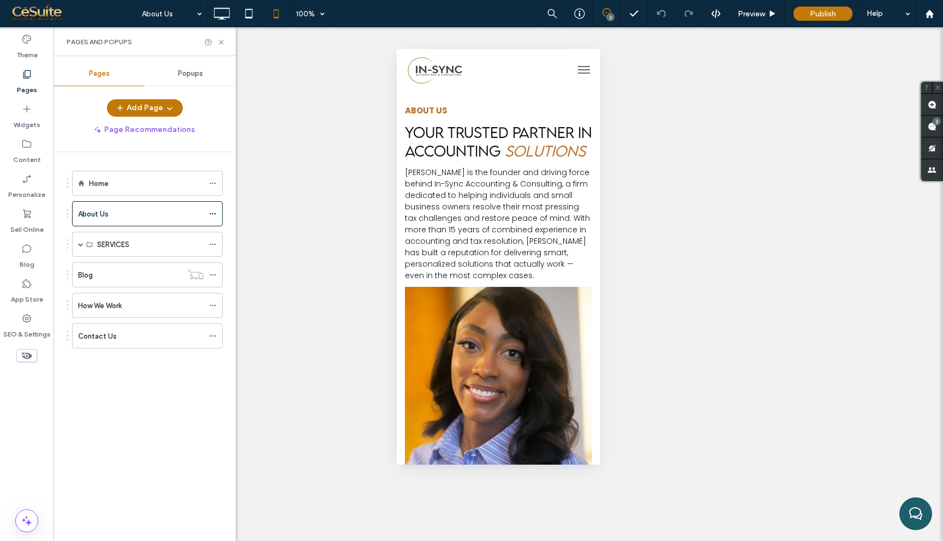
click at [583, 69] on span "menu" at bounding box center [584, 69] width 12 height 1
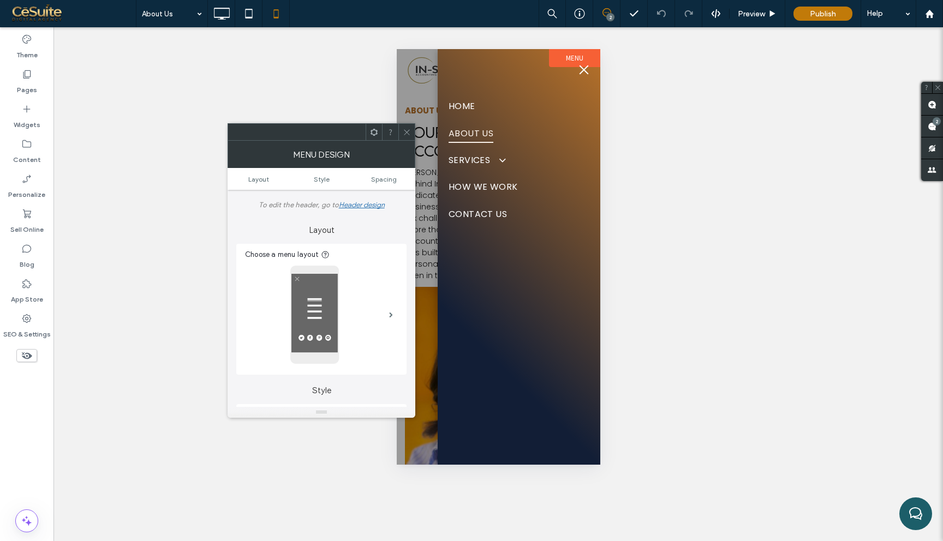
click at [407, 133] on icon at bounding box center [407, 132] width 8 height 8
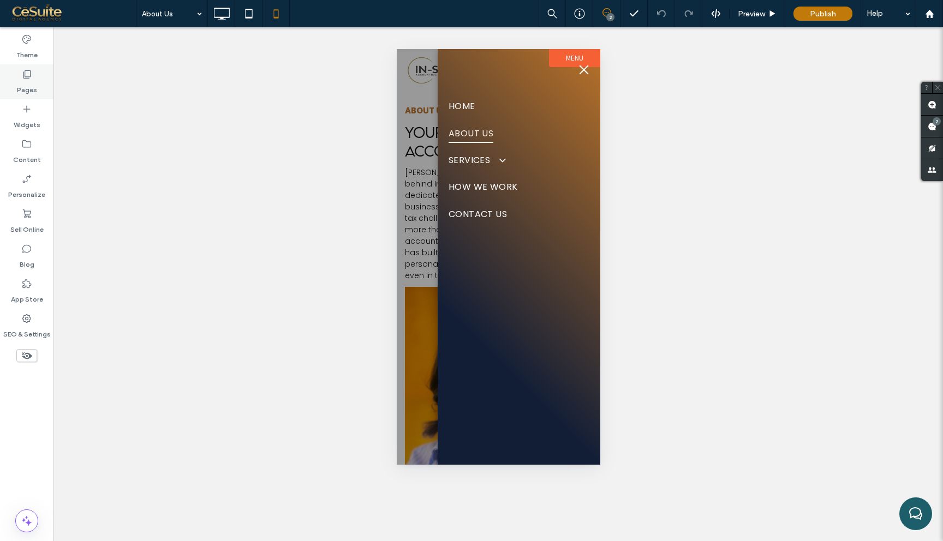
click at [29, 80] on label "Pages" at bounding box center [27, 87] width 20 height 15
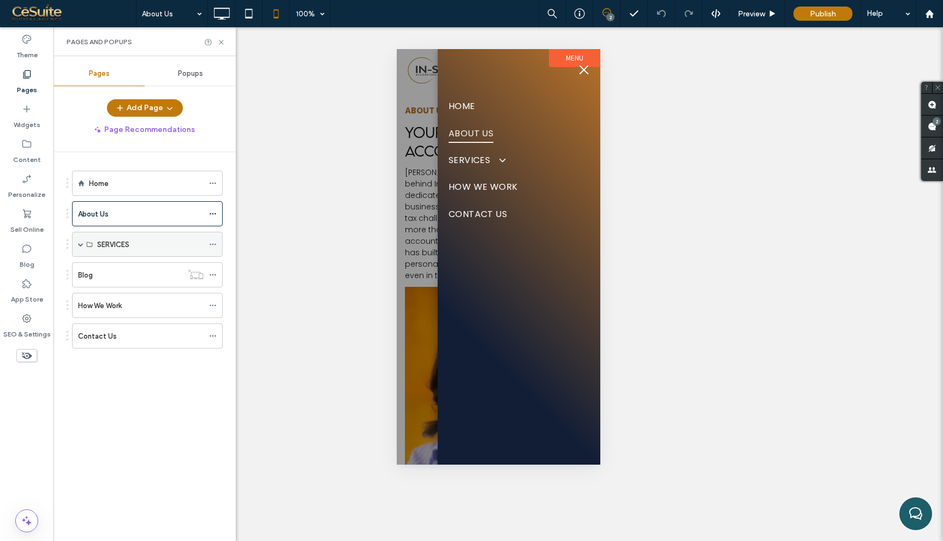
click at [81, 245] on span at bounding box center [80, 244] width 5 height 5
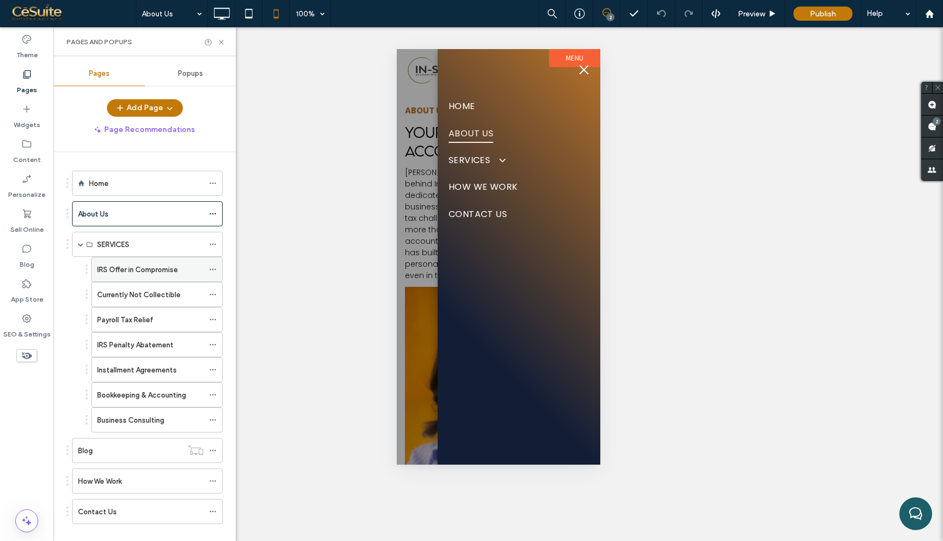
click at [128, 272] on label "IRS Offer in Compromise" at bounding box center [137, 269] width 81 height 19
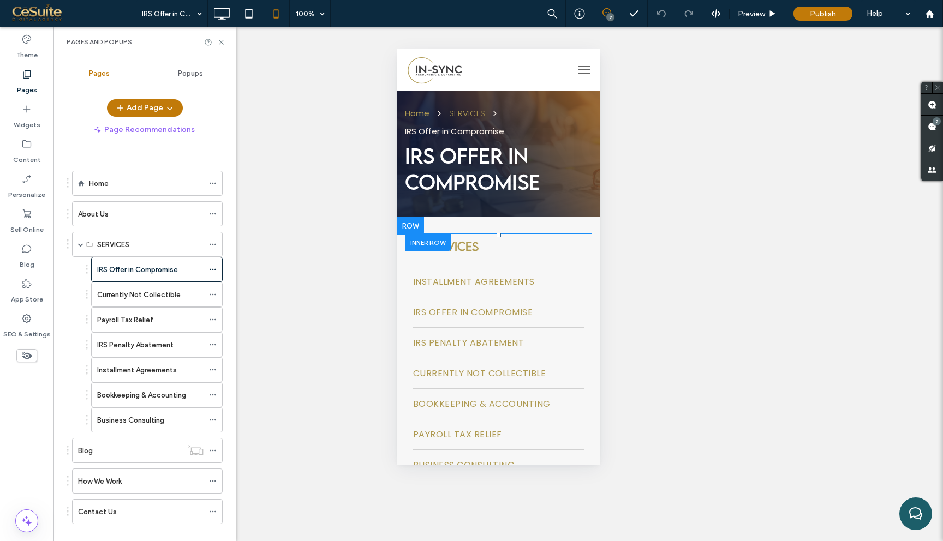
click at [436, 242] on div at bounding box center [427, 242] width 46 height 17
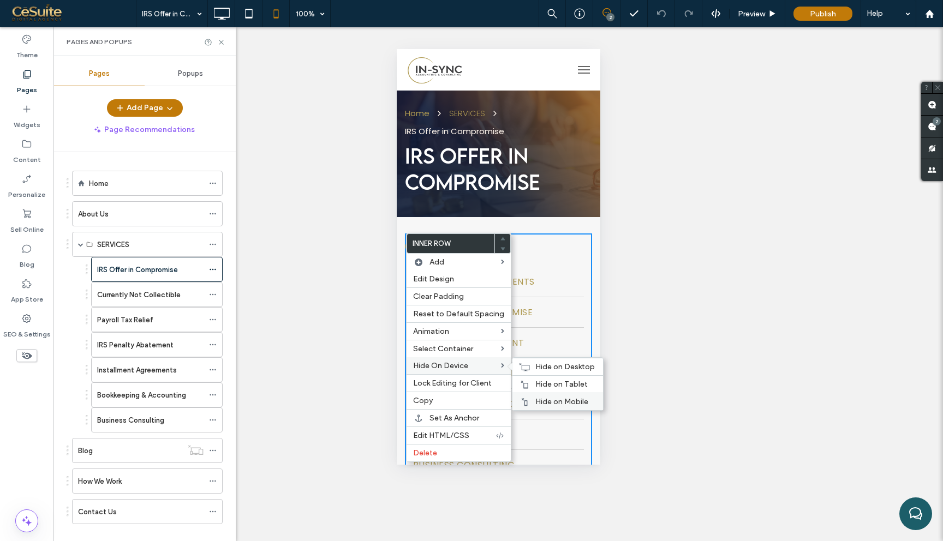
click at [525, 400] on icon at bounding box center [524, 402] width 9 height 9
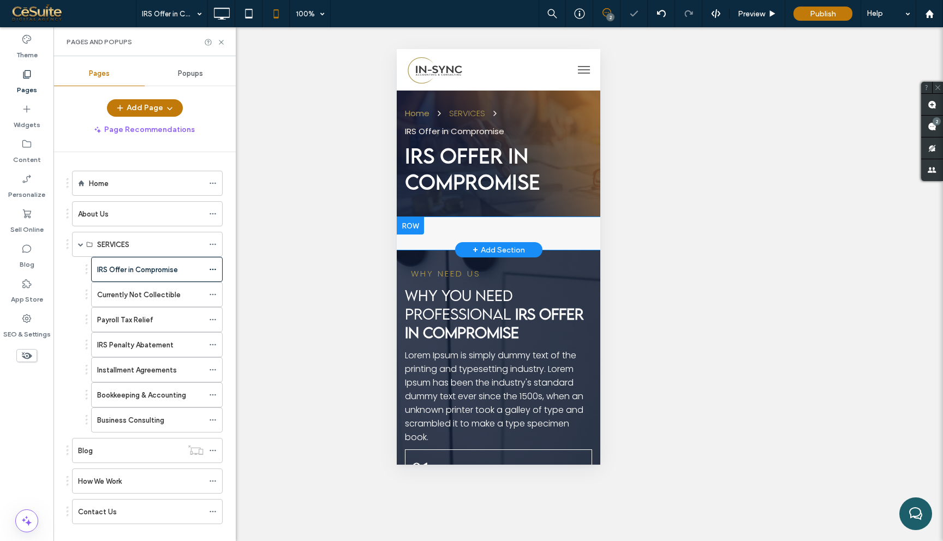
click at [413, 227] on div at bounding box center [409, 225] width 27 height 17
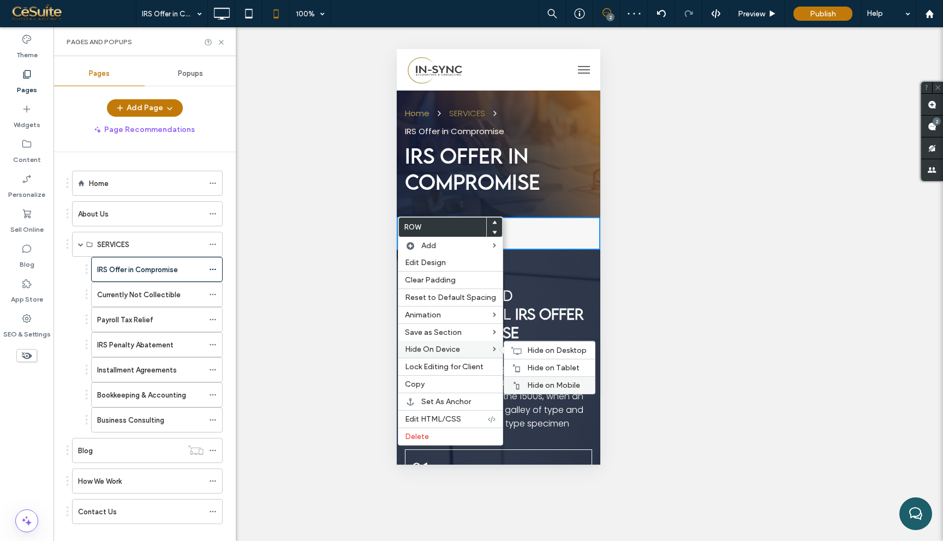
click at [527, 383] on span "Hide on Mobile" at bounding box center [553, 385] width 53 height 9
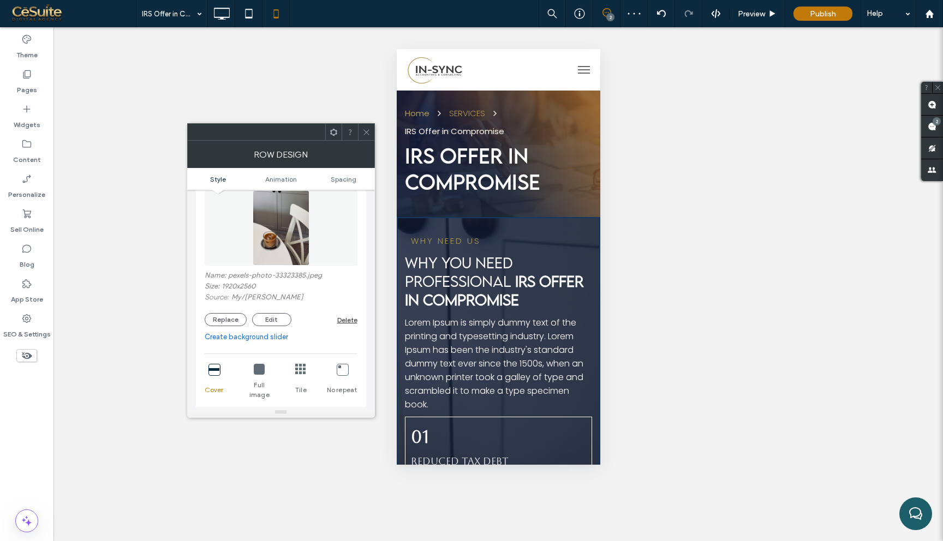
scroll to position [86, 0]
click at [348, 318] on div "Delete" at bounding box center [347, 317] width 20 height 8
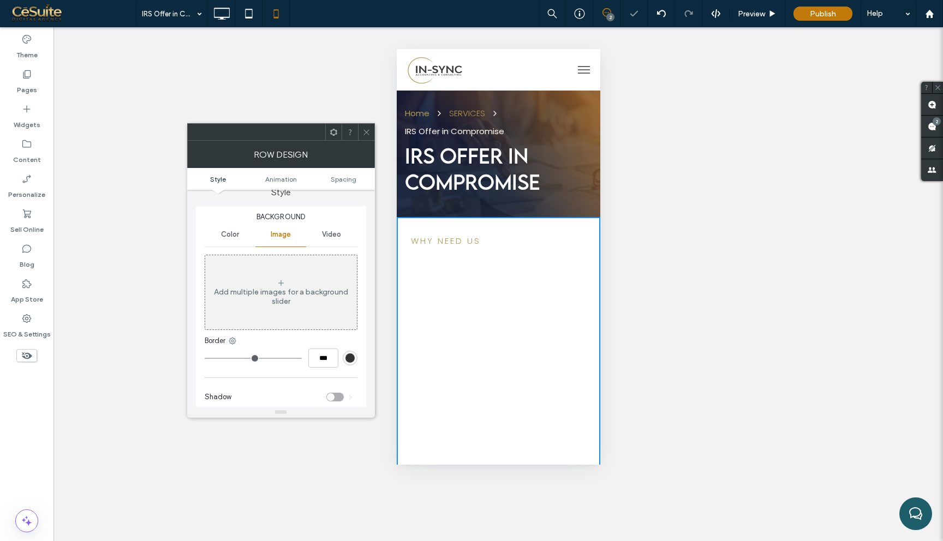
scroll to position [0, 0]
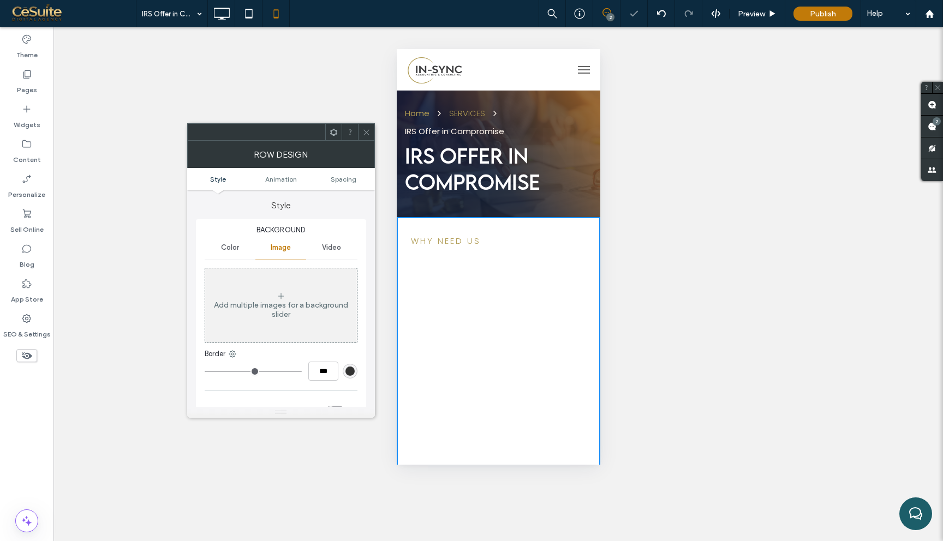
click at [230, 251] on span "Color" at bounding box center [230, 247] width 18 height 9
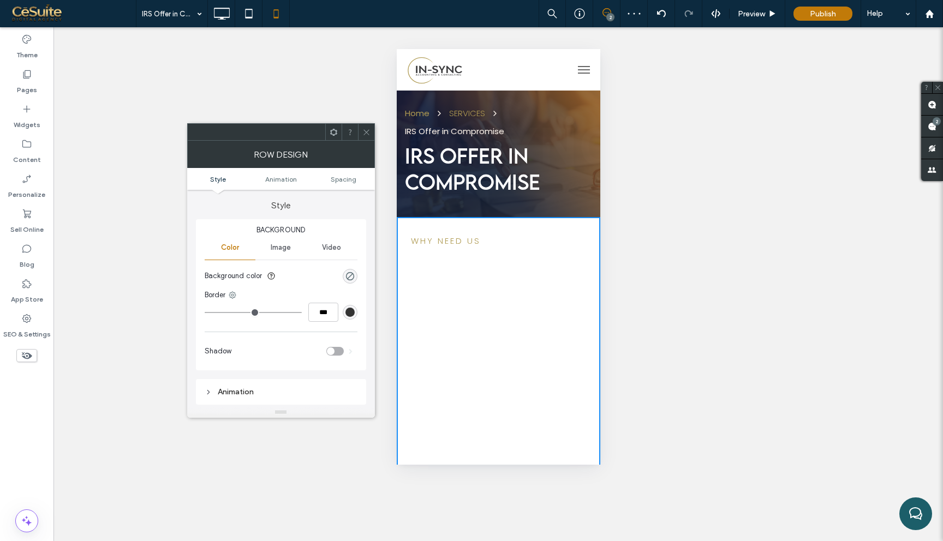
click at [355, 280] on div "rgba(0, 0, 0, 0)" at bounding box center [350, 276] width 15 height 15
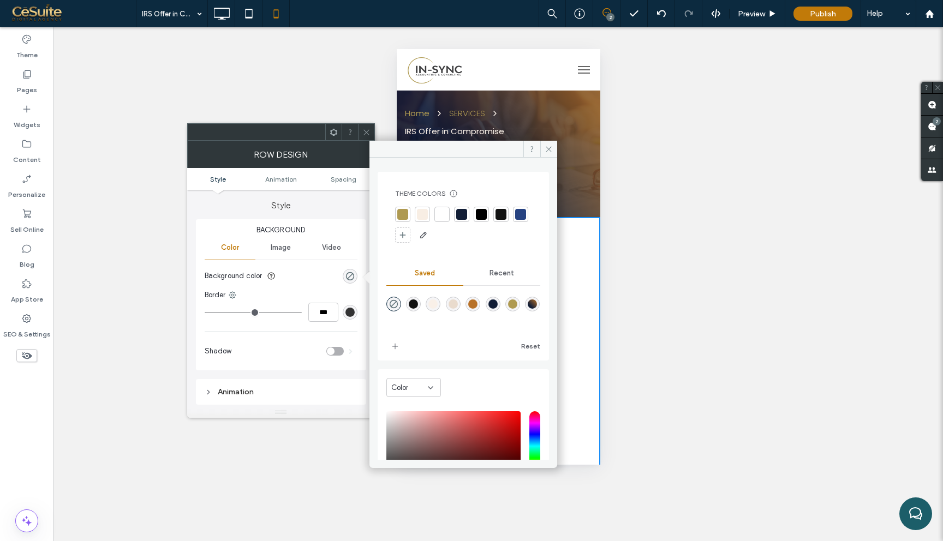
click at [424, 217] on div at bounding box center [422, 214] width 11 height 11
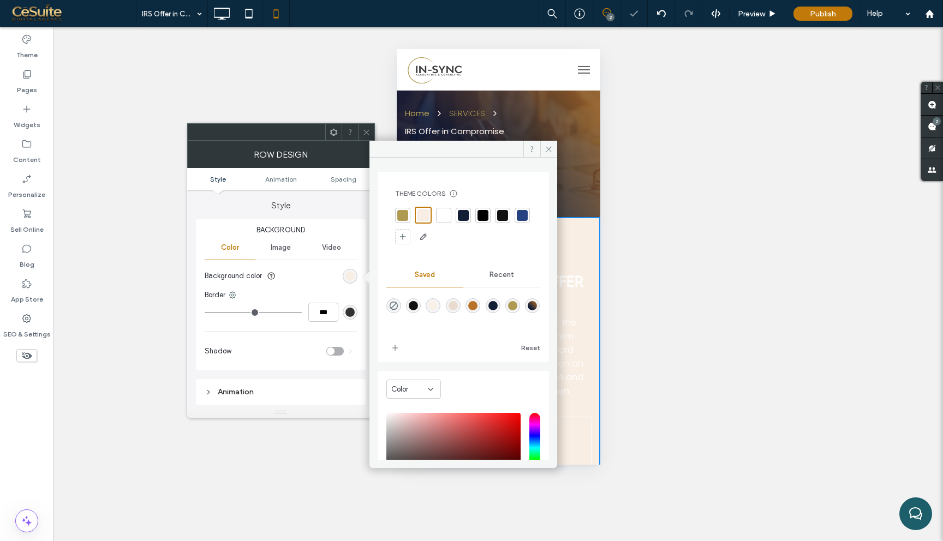
click at [463, 215] on div at bounding box center [463, 215] width 11 height 11
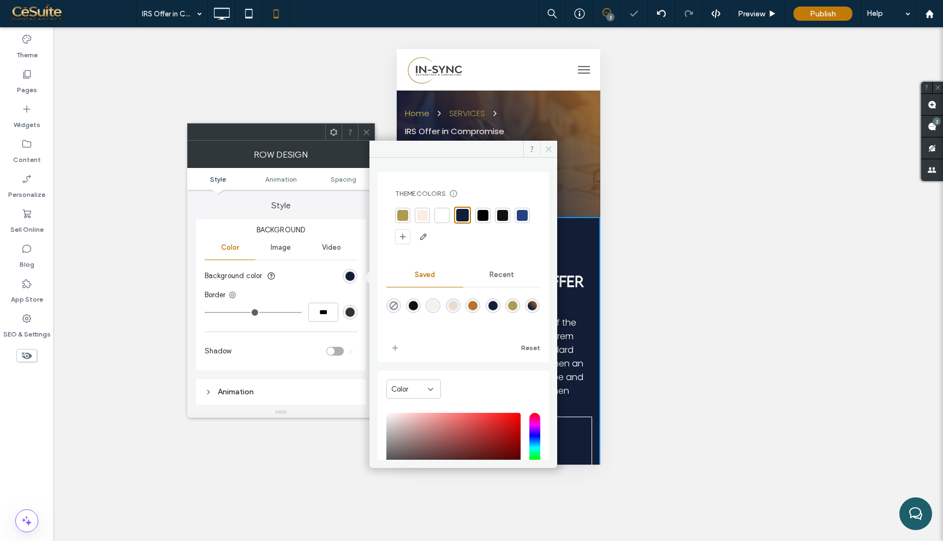
click at [549, 151] on icon at bounding box center [549, 149] width 8 height 8
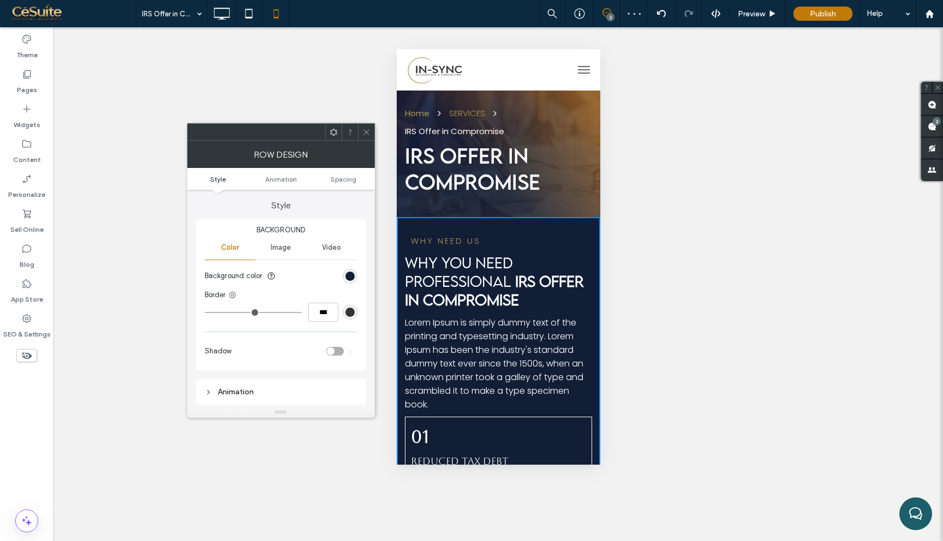
click at [365, 139] on span at bounding box center [366, 132] width 8 height 16
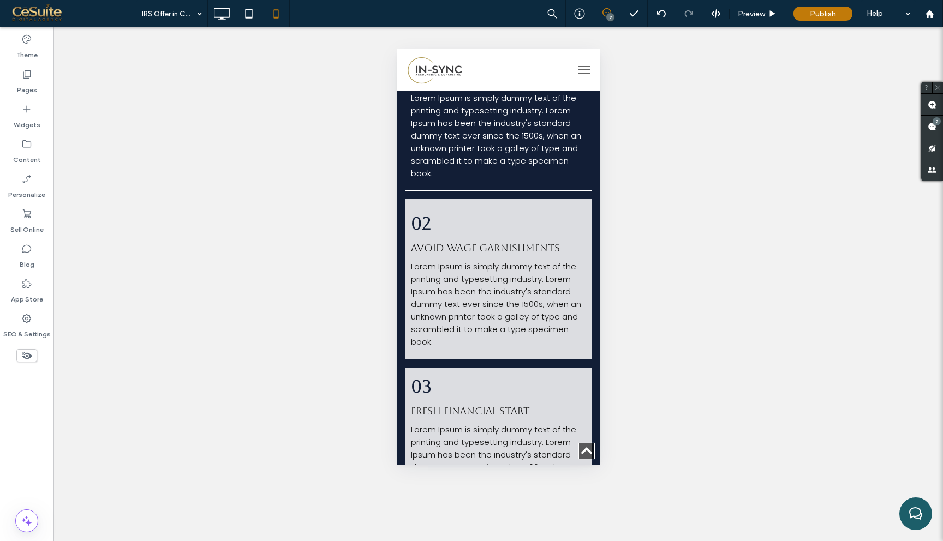
scroll to position [392, 0]
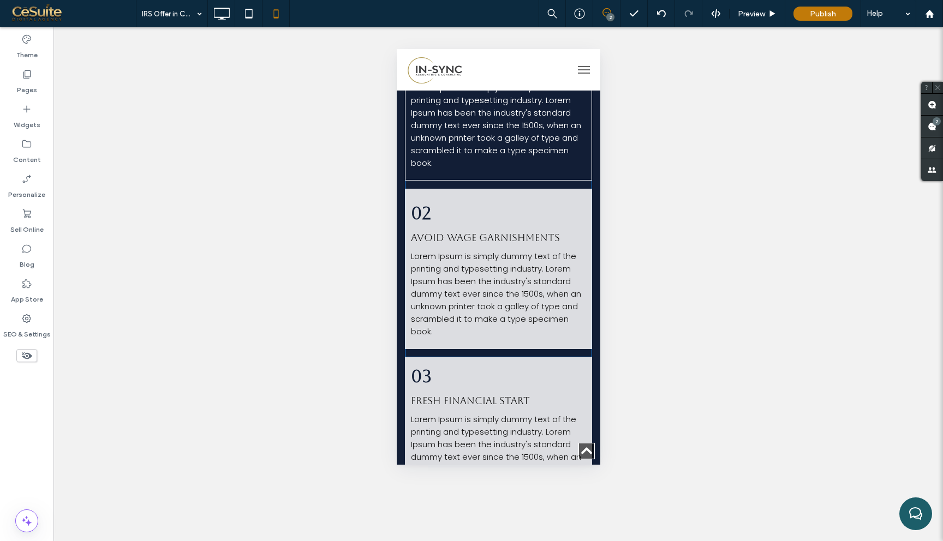
click at [517, 191] on div "02 Avoid Wage Garnishments Lorem Ipsum is simply dummy text of the printing and…" at bounding box center [497, 269] width 187 height 160
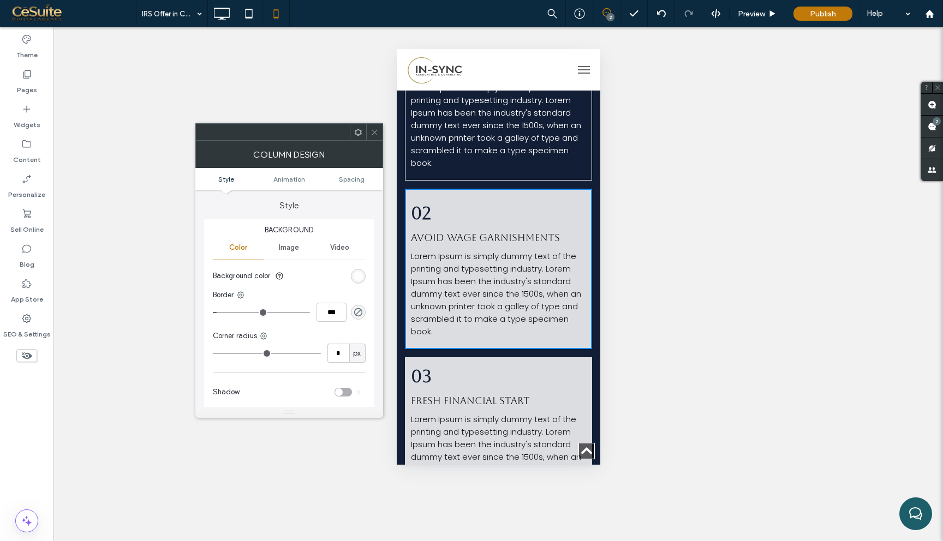
click at [358, 276] on div "rgba(255, 255, 255, 0.85)" at bounding box center [358, 276] width 9 height 9
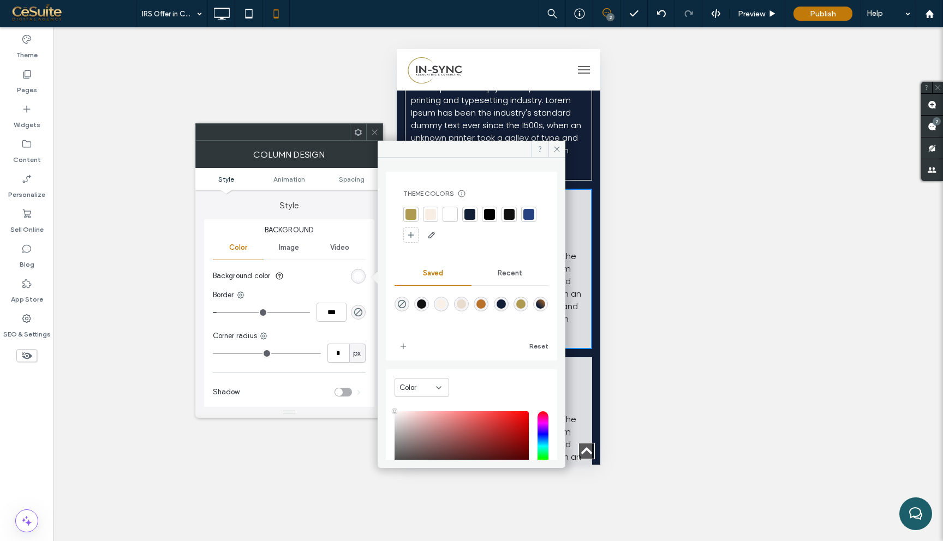
click at [450, 214] on div at bounding box center [450, 214] width 11 height 11
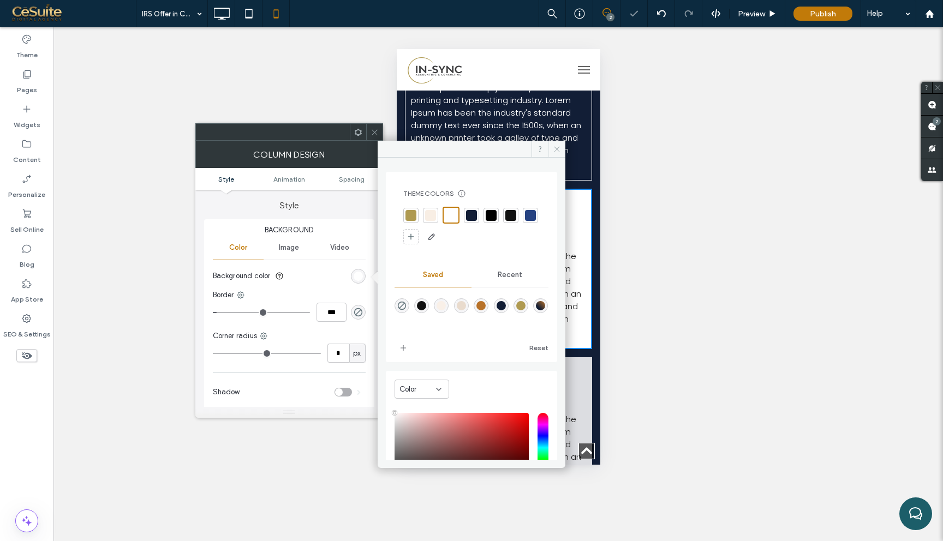
click at [554, 151] on icon at bounding box center [557, 149] width 8 height 8
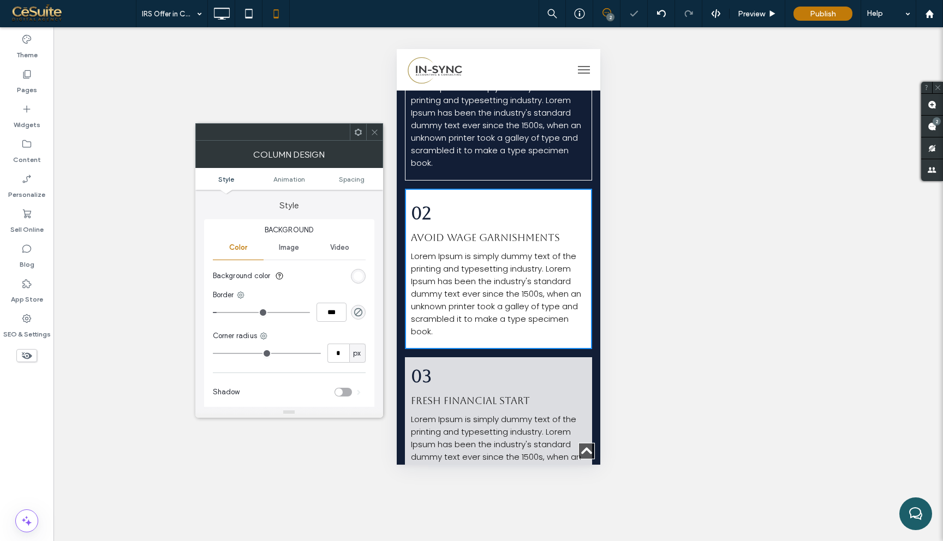
click at [373, 132] on icon at bounding box center [375, 132] width 8 height 8
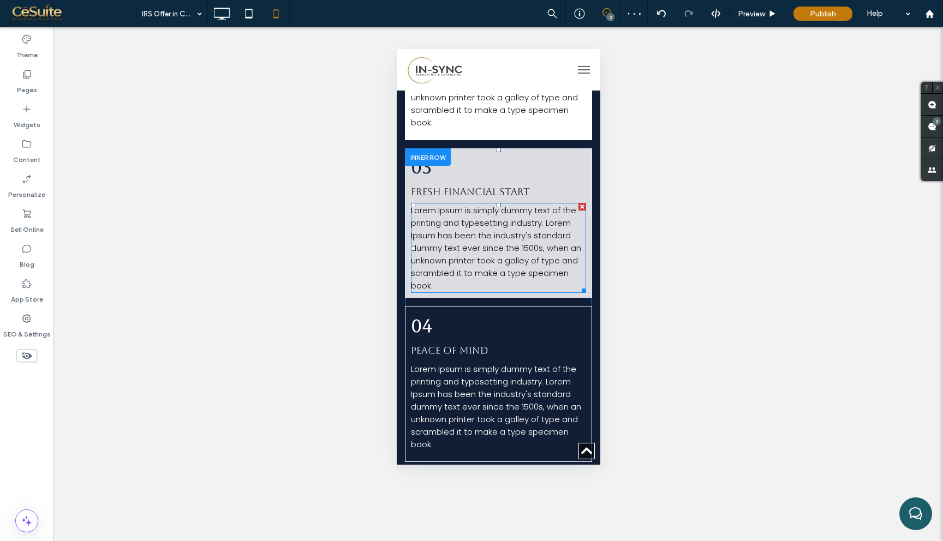
scroll to position [583, 0]
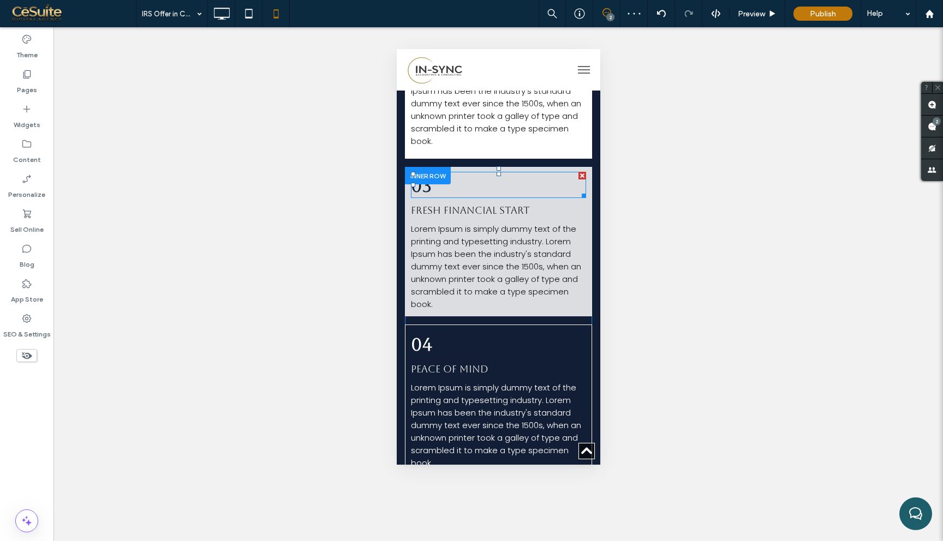
click at [578, 172] on div at bounding box center [582, 176] width 8 height 8
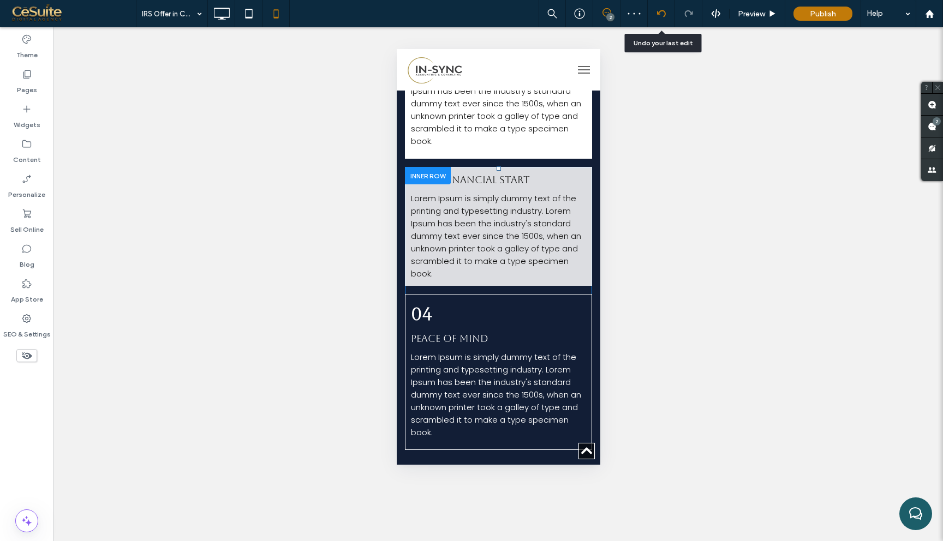
click at [664, 17] on icon at bounding box center [661, 13] width 9 height 9
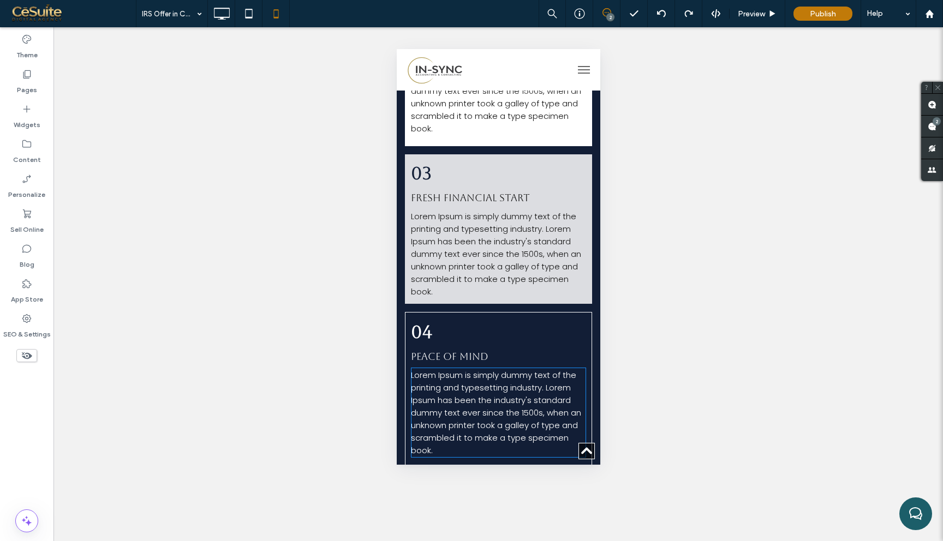
scroll to position [586, 0]
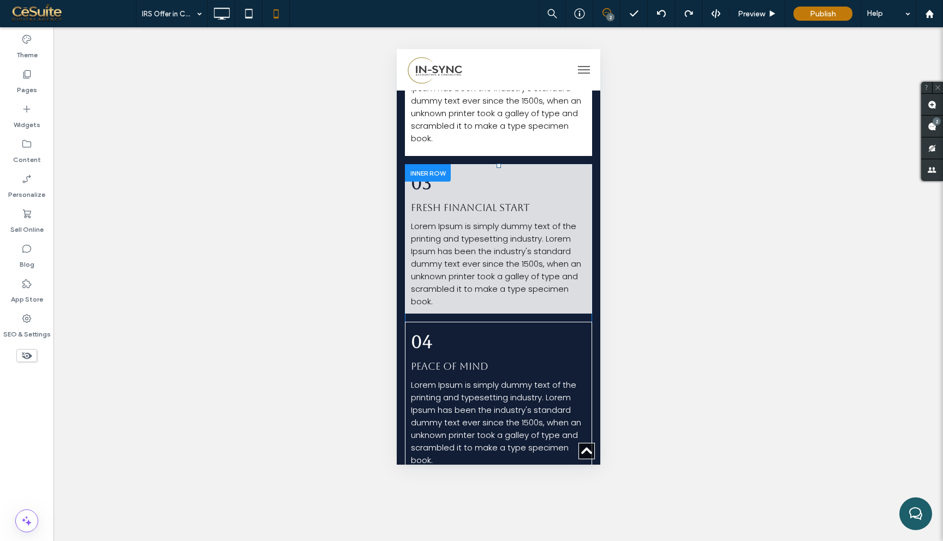
click at [587, 169] on div "03 Fresh Financial Start Lorem Ipsum is simply dummy text of the printing and t…" at bounding box center [497, 239] width 187 height 150
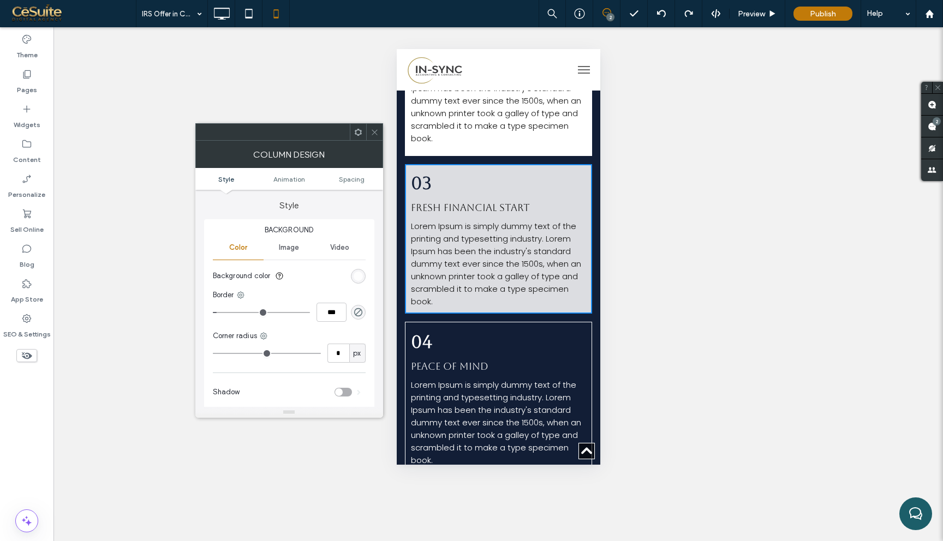
click at [355, 272] on div "rgba(255, 255, 255, 0.85)" at bounding box center [358, 276] width 9 height 9
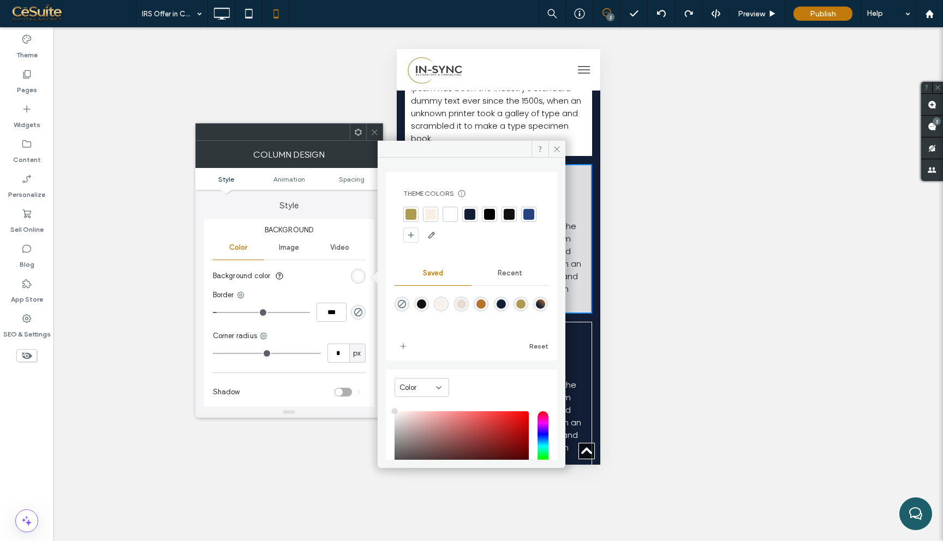
click at [447, 216] on div at bounding box center [450, 214] width 11 height 11
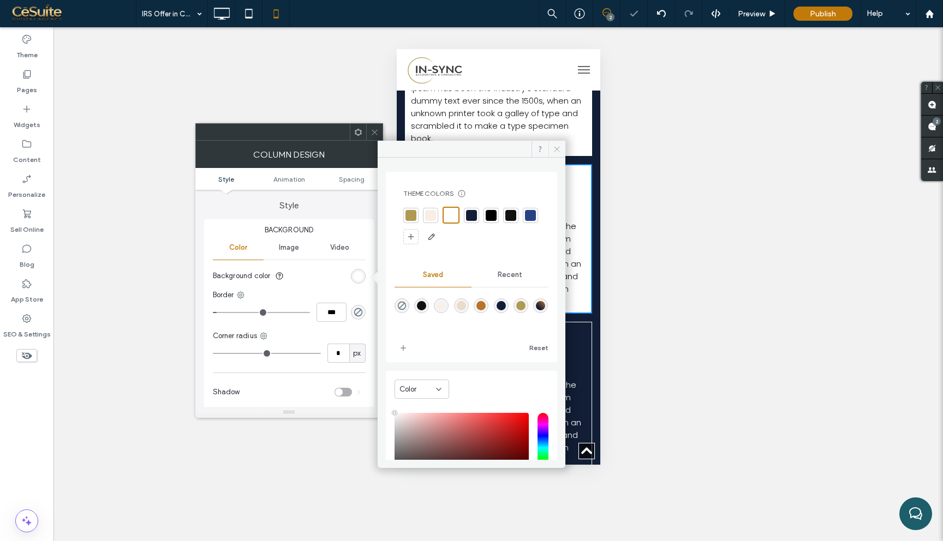
click at [559, 144] on span at bounding box center [557, 149] width 17 height 16
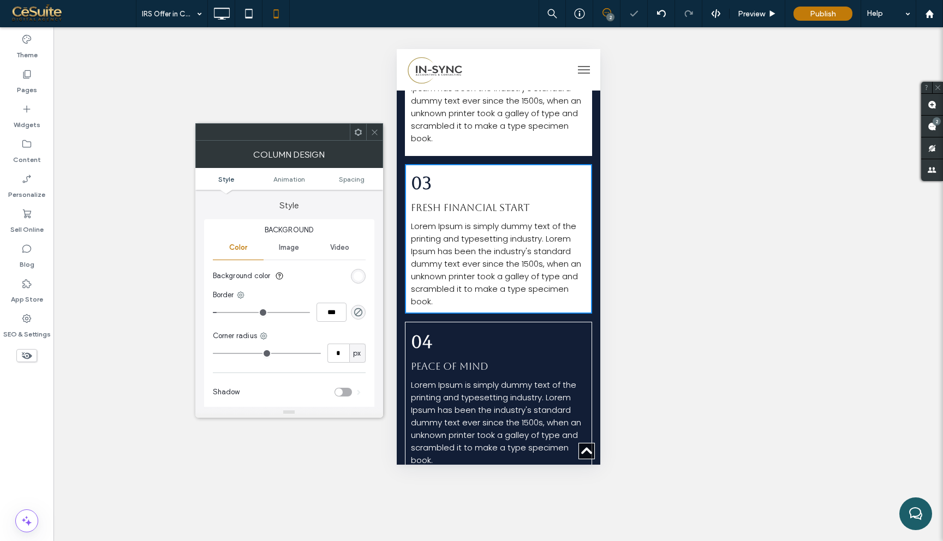
click at [373, 129] on icon at bounding box center [375, 132] width 8 height 8
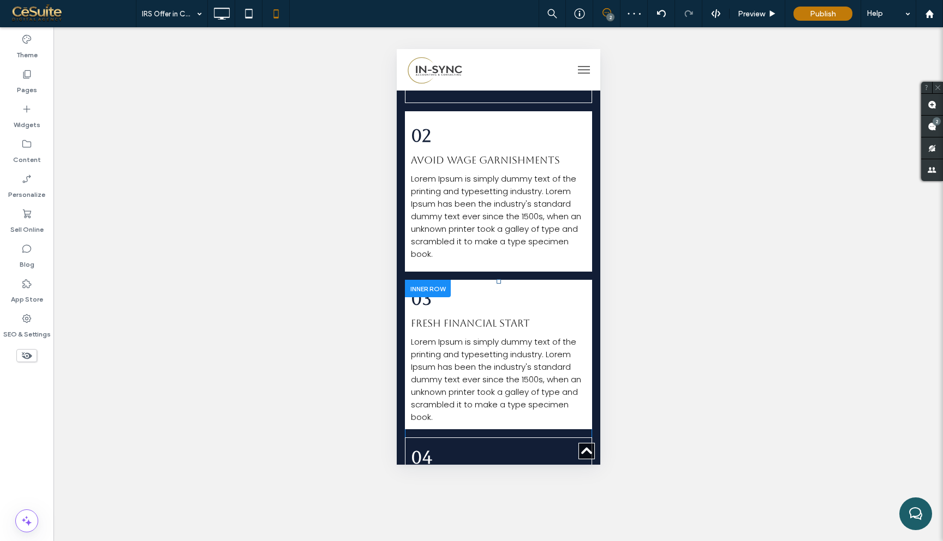
scroll to position [378, 0]
